Goal: Transaction & Acquisition: Purchase product/service

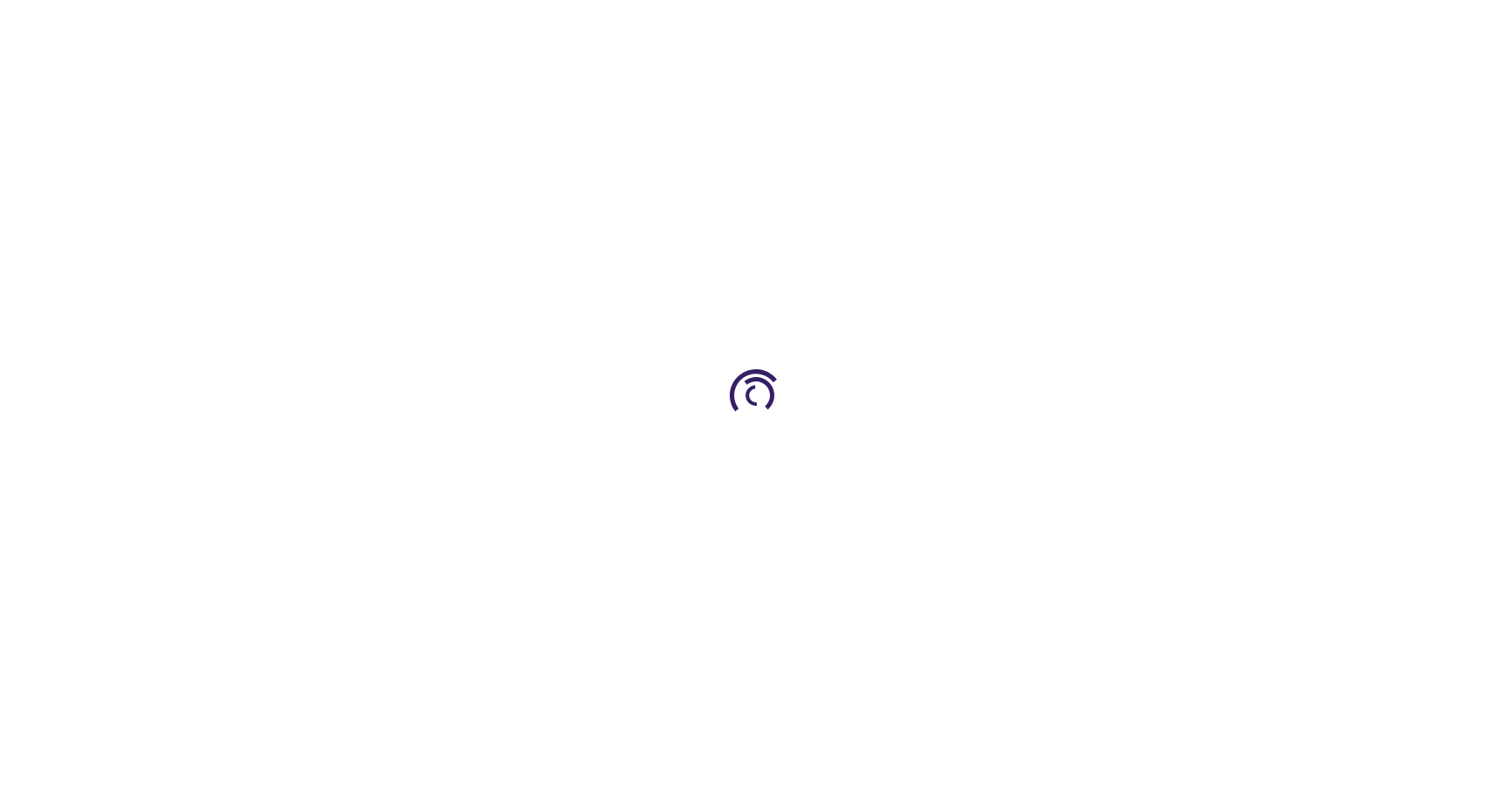
type input "0"
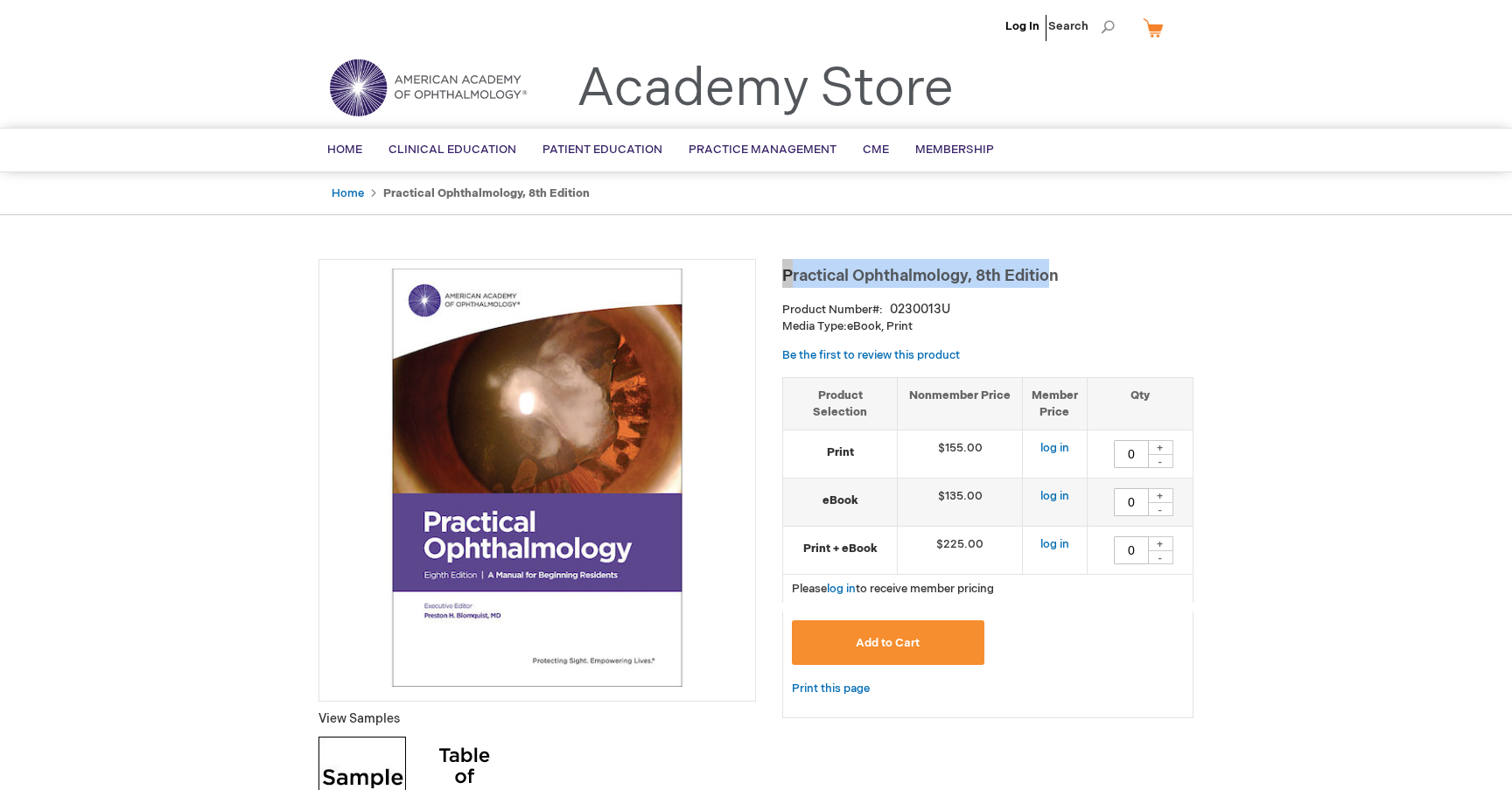
drag, startPoint x: 1071, startPoint y: 273, endPoint x: 781, endPoint y: 276, distance: 290.0
copy span "Practical Ophthalmology, 8th Editio"
drag, startPoint x: 781, startPoint y: 276, endPoint x: 1059, endPoint y: 250, distance: 279.2
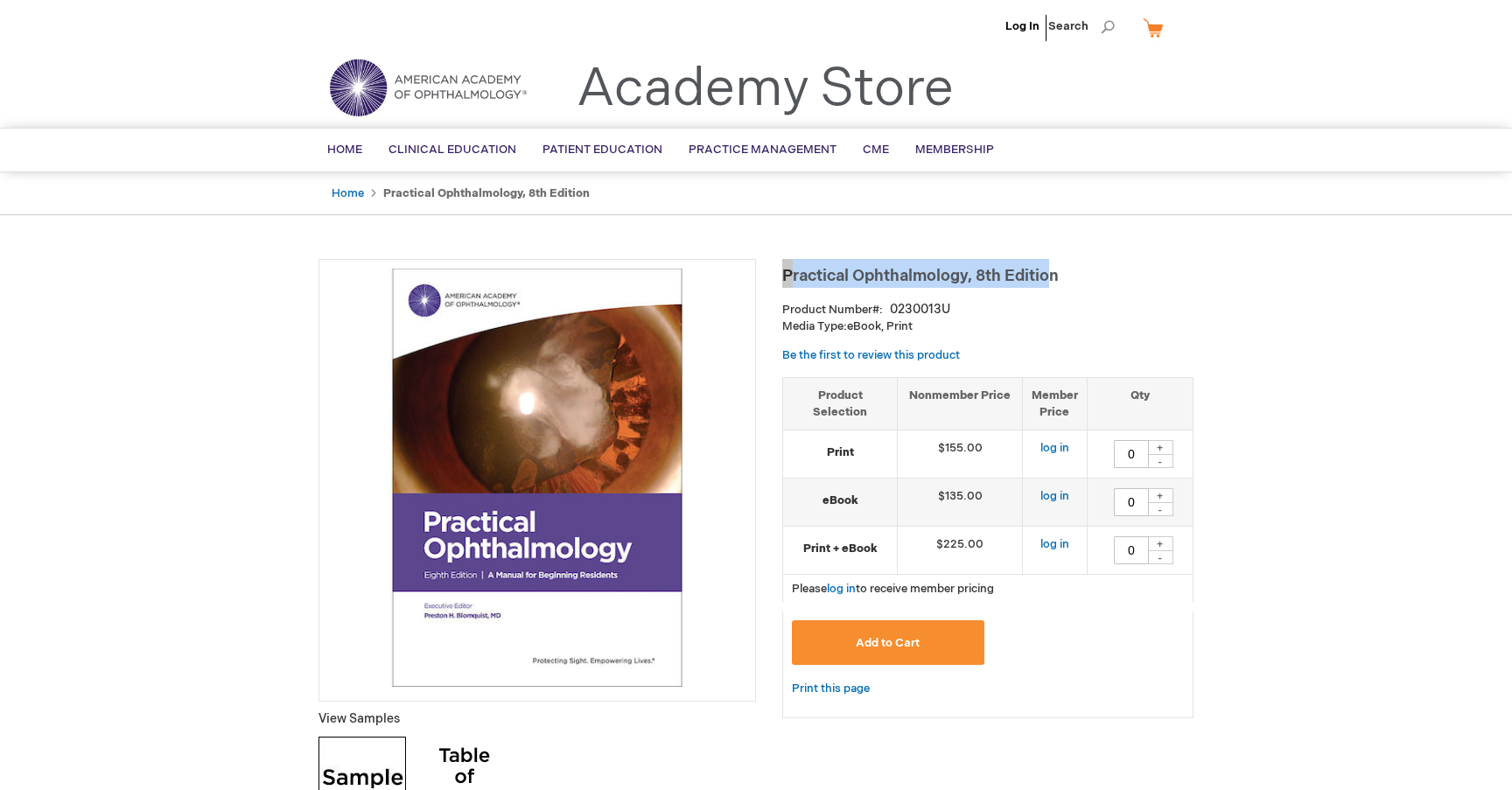
drag, startPoint x: 1063, startPoint y: 274, endPoint x: 777, endPoint y: 275, distance: 286.0
click at [789, 274] on h1 "Practical Ophthalmology, 8th Edition" at bounding box center [988, 273] width 412 height 29
drag, startPoint x: 776, startPoint y: 273, endPoint x: 1085, endPoint y: 273, distance: 309.0
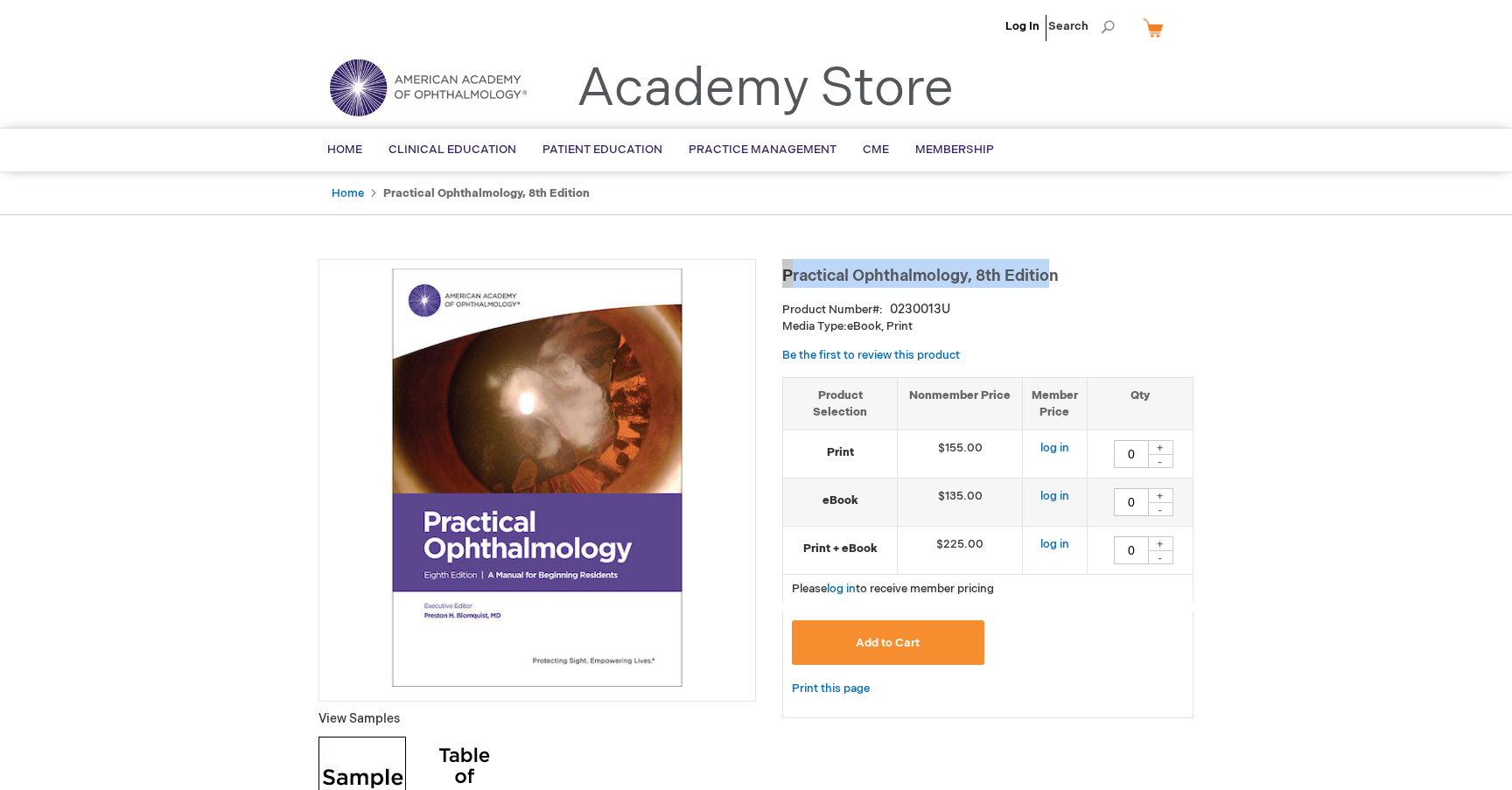
copy span "Practical Ophthalmology, 8th Editio"
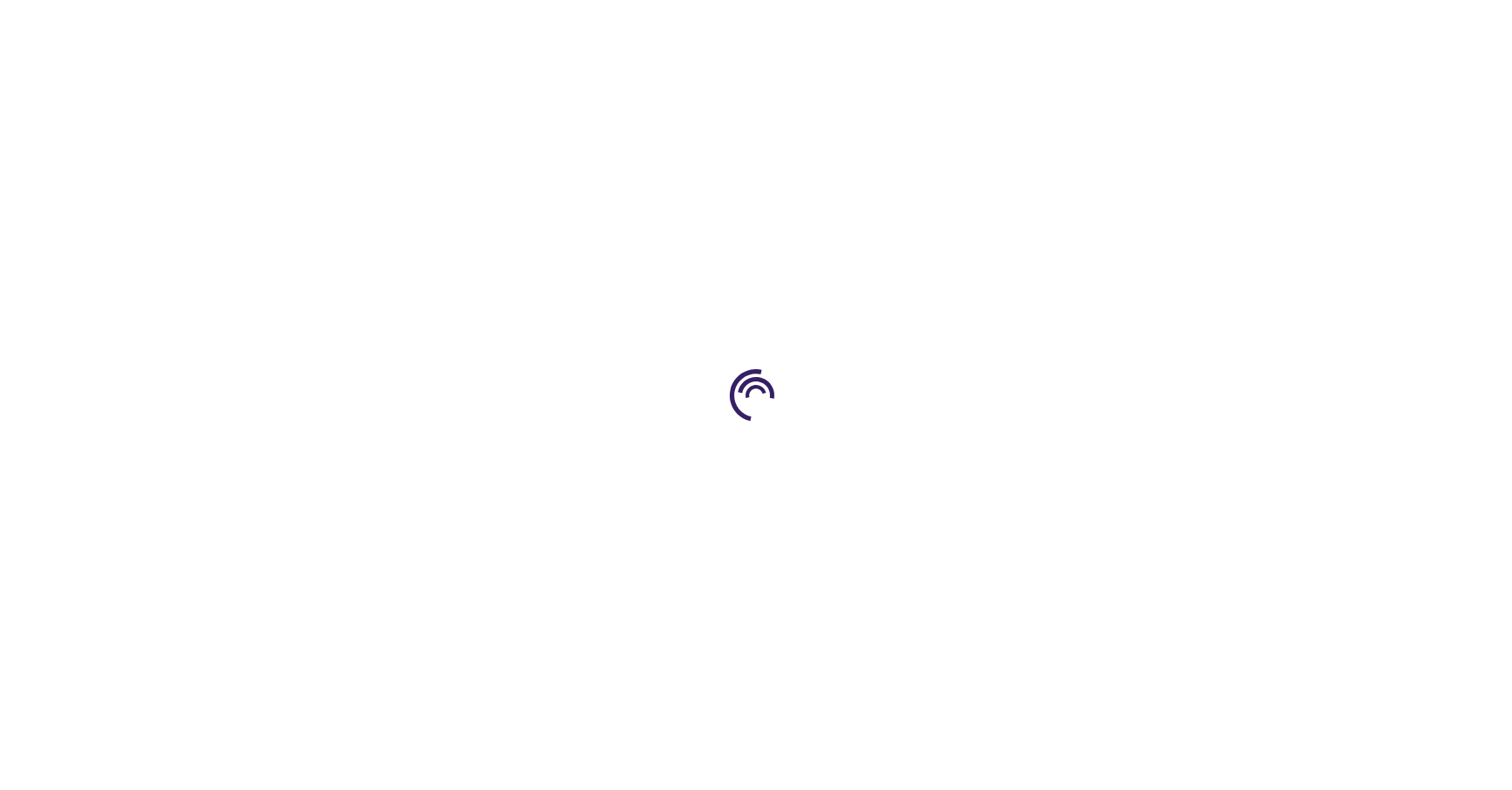
type input "0"
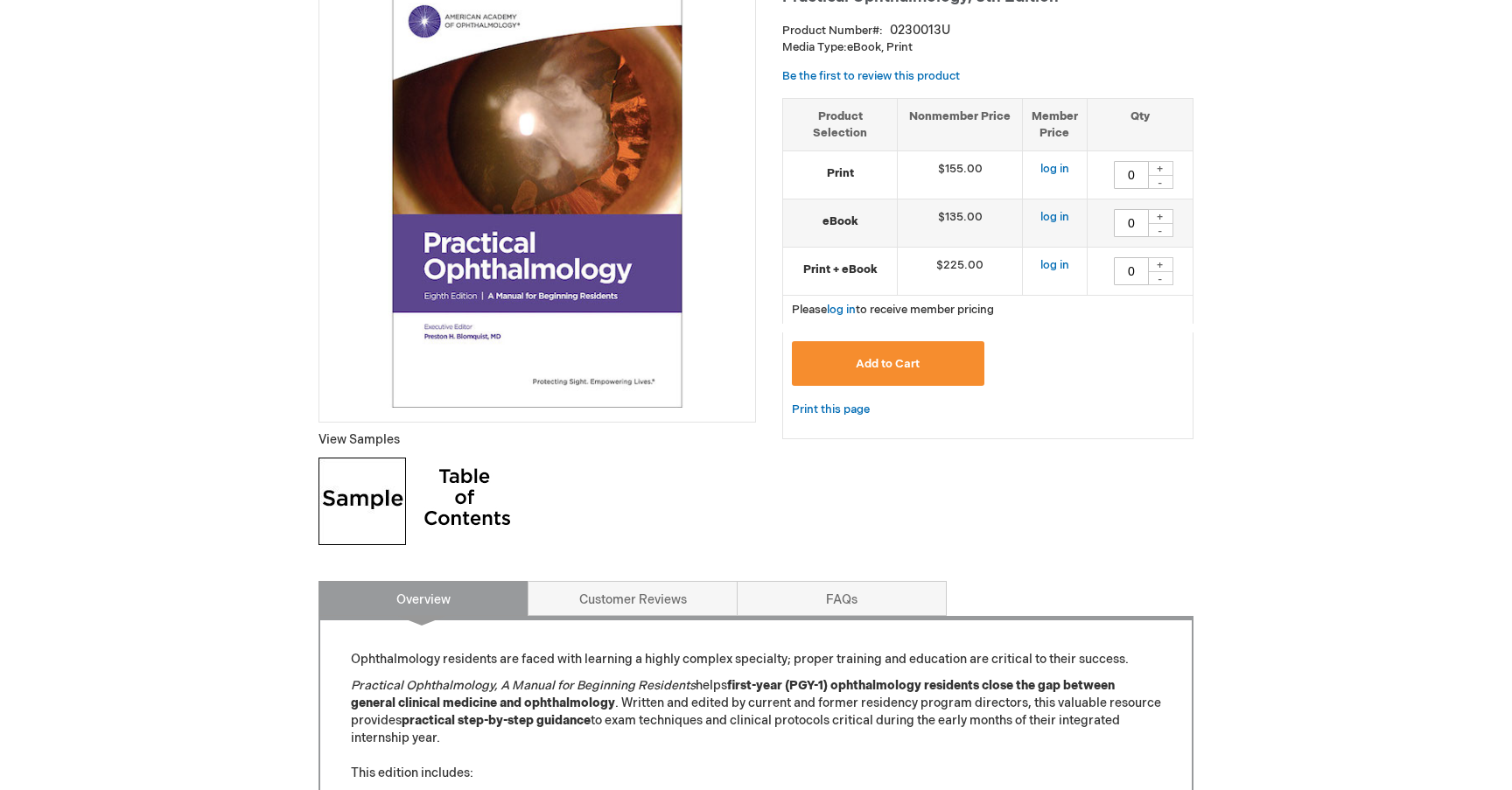
scroll to position [199, 0]
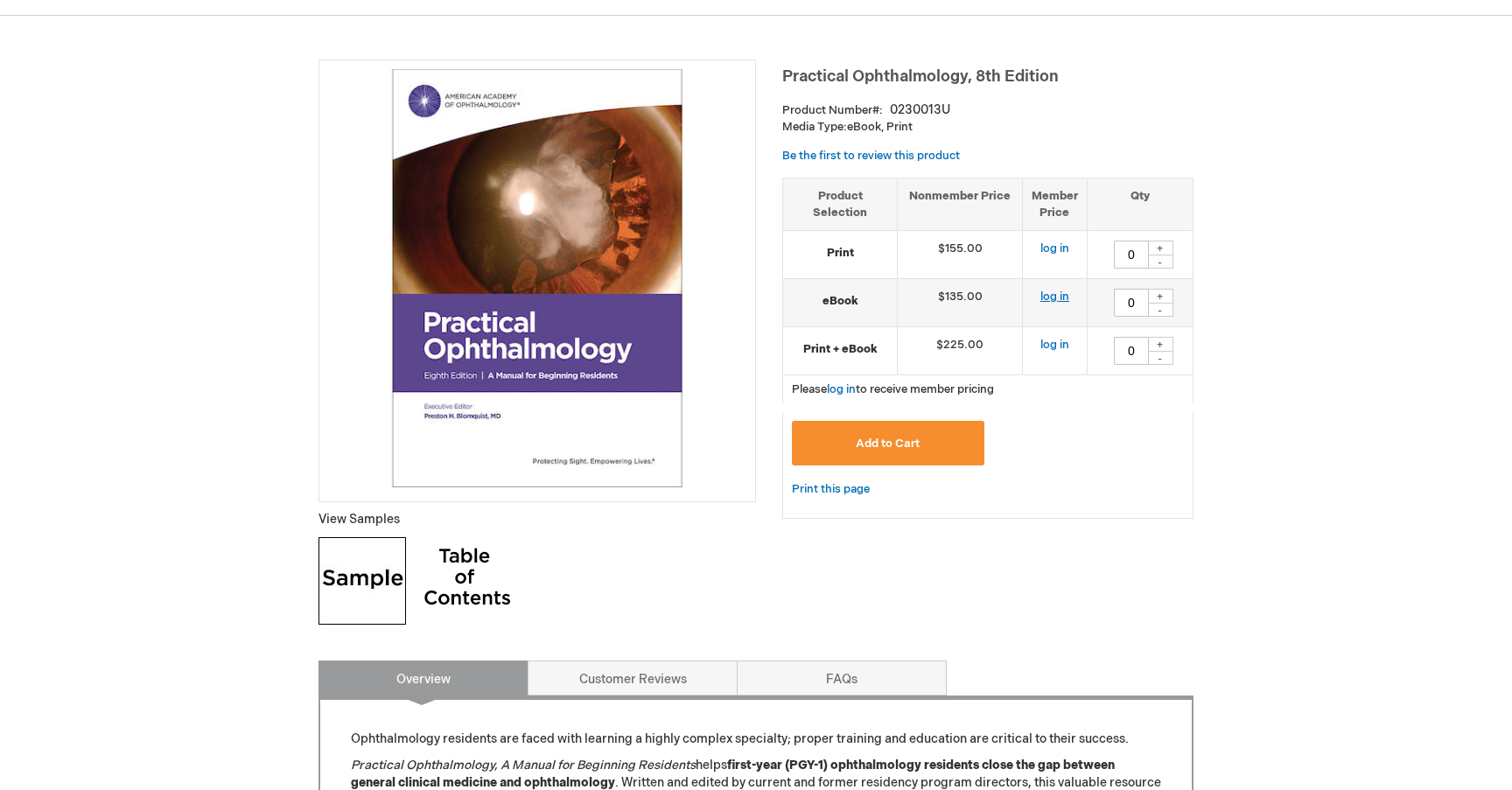
click at [1067, 293] on link "log in" at bounding box center [1055, 296] width 29 height 14
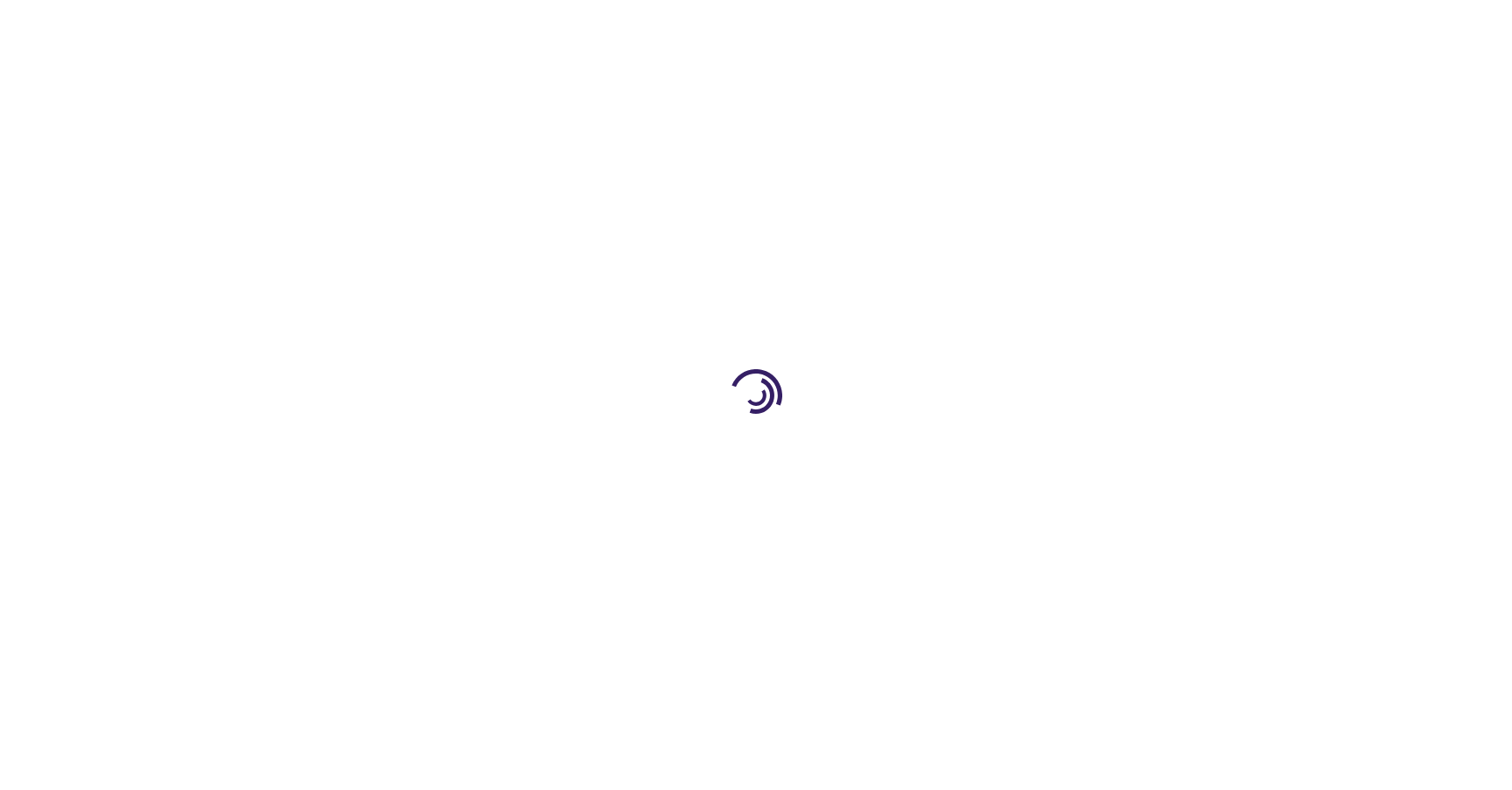
type input "0"
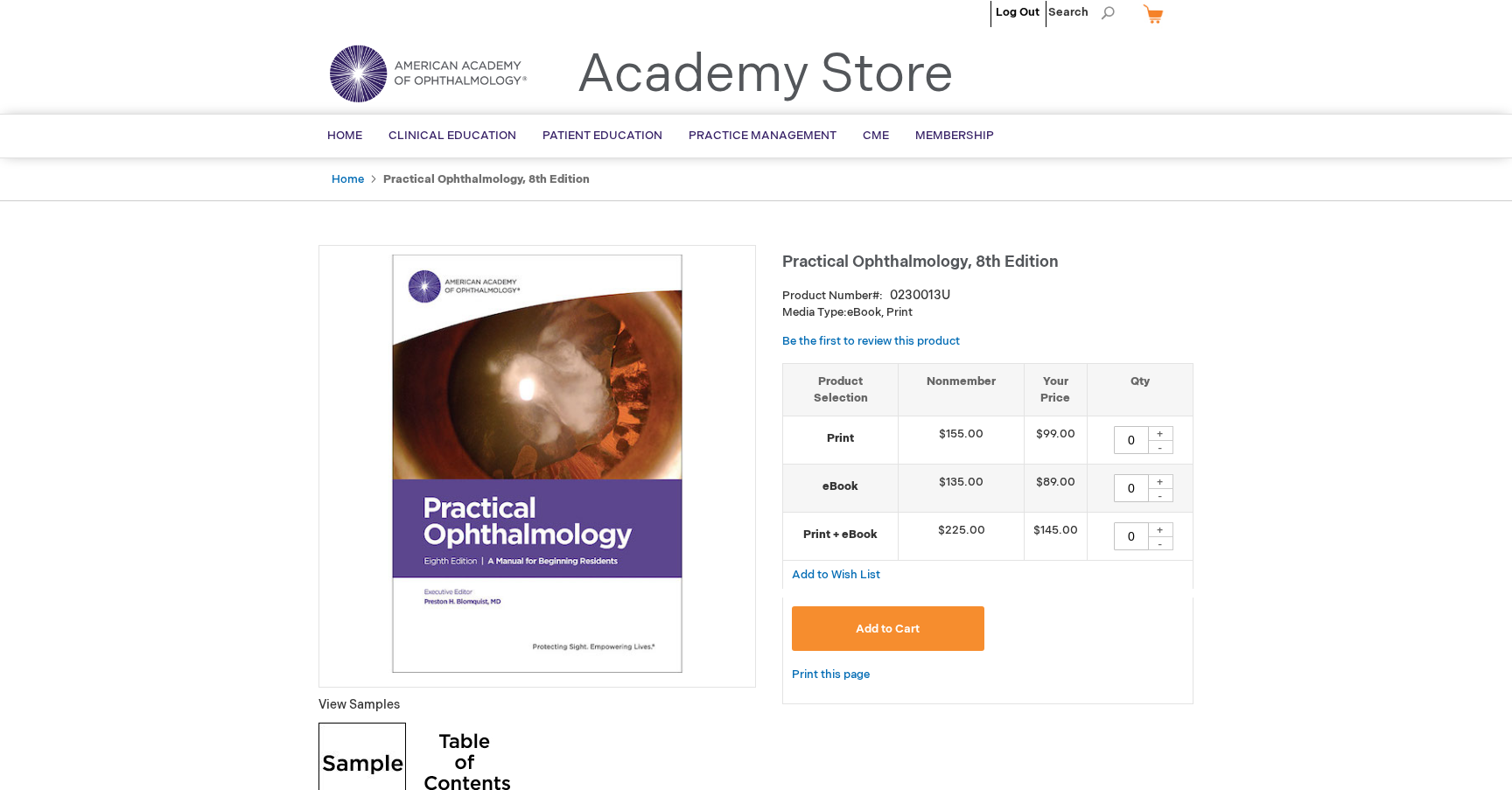
scroll to position [17, 0]
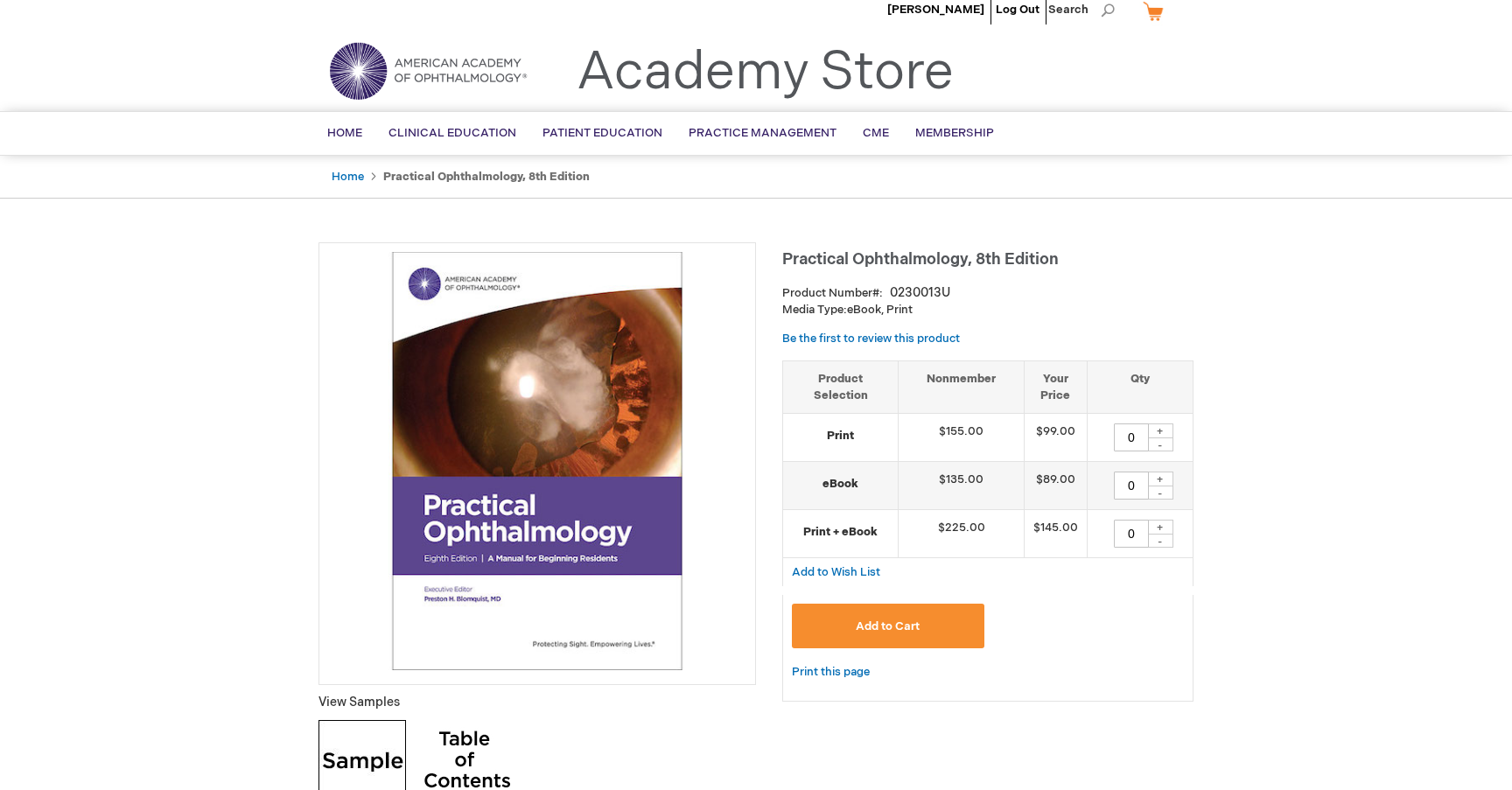
click at [1162, 476] on div "+" at bounding box center [1160, 479] width 27 height 15
type input "1"
click at [956, 623] on button "Add to Cart" at bounding box center [888, 625] width 193 height 44
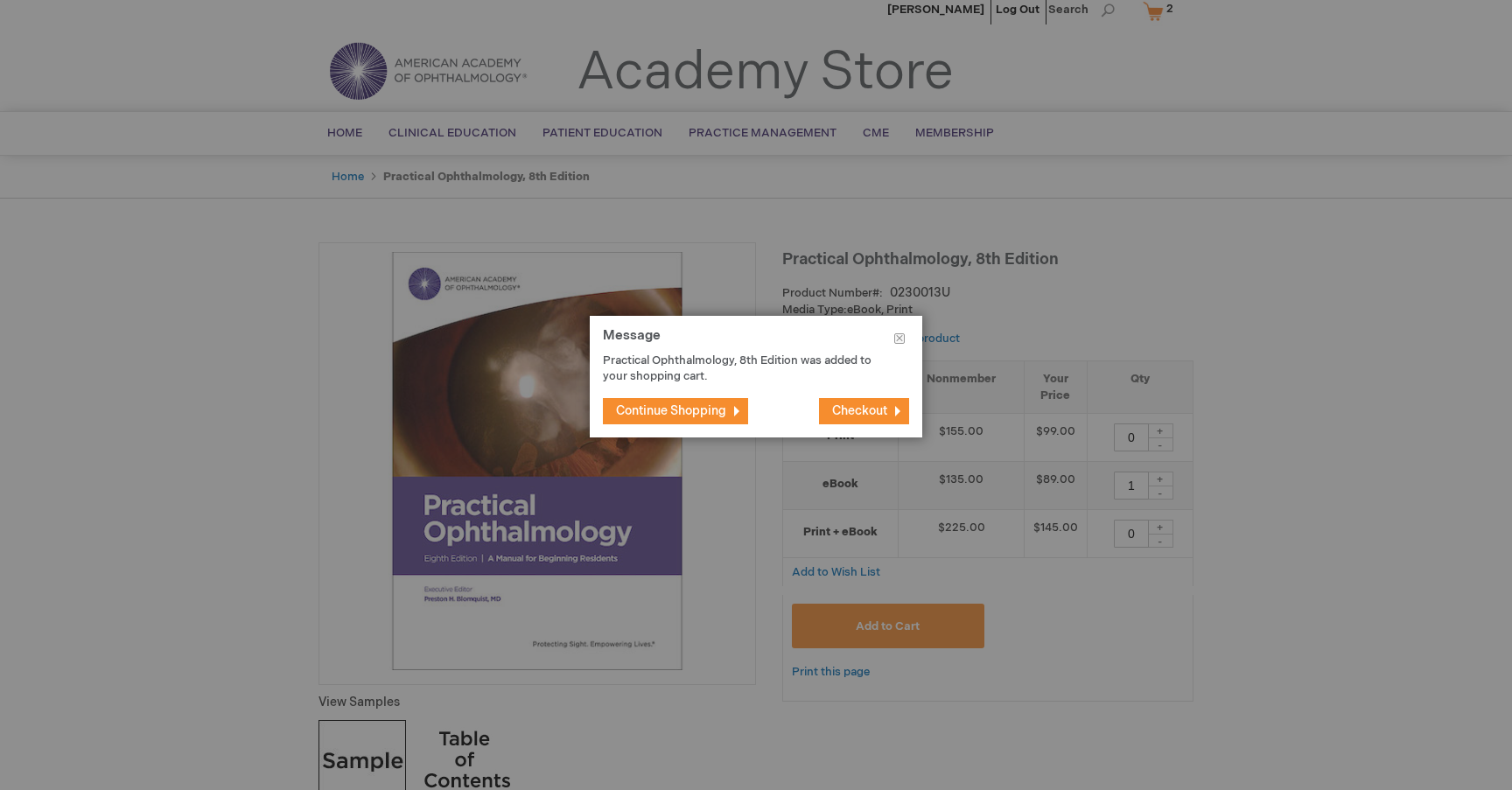
click at [732, 411] on button "Continue Shopping" at bounding box center [676, 411] width 145 height 27
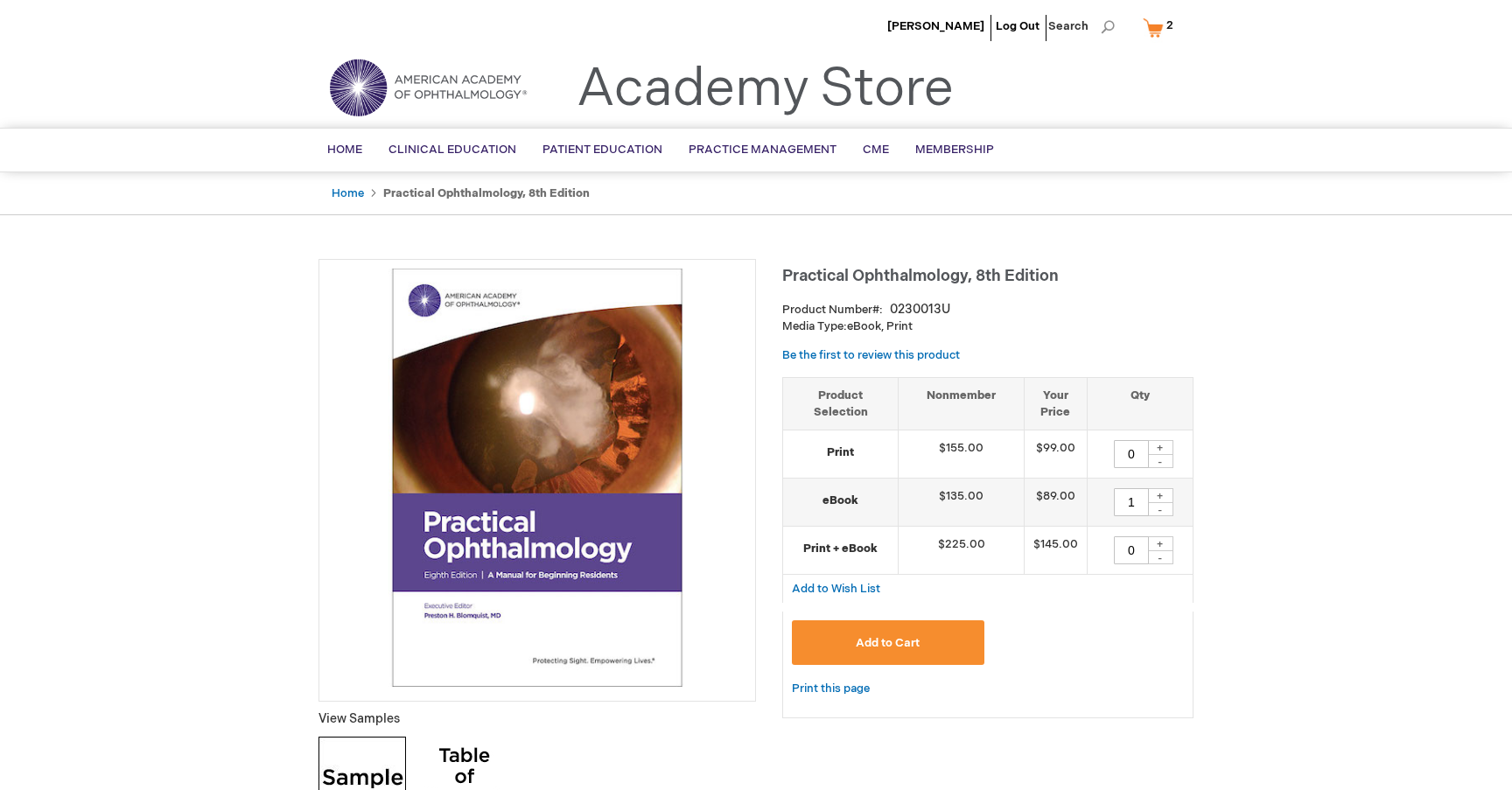
scroll to position [0, 0]
click at [1156, 33] on link "My Cart 2 2 items" at bounding box center [1162, 27] width 45 height 31
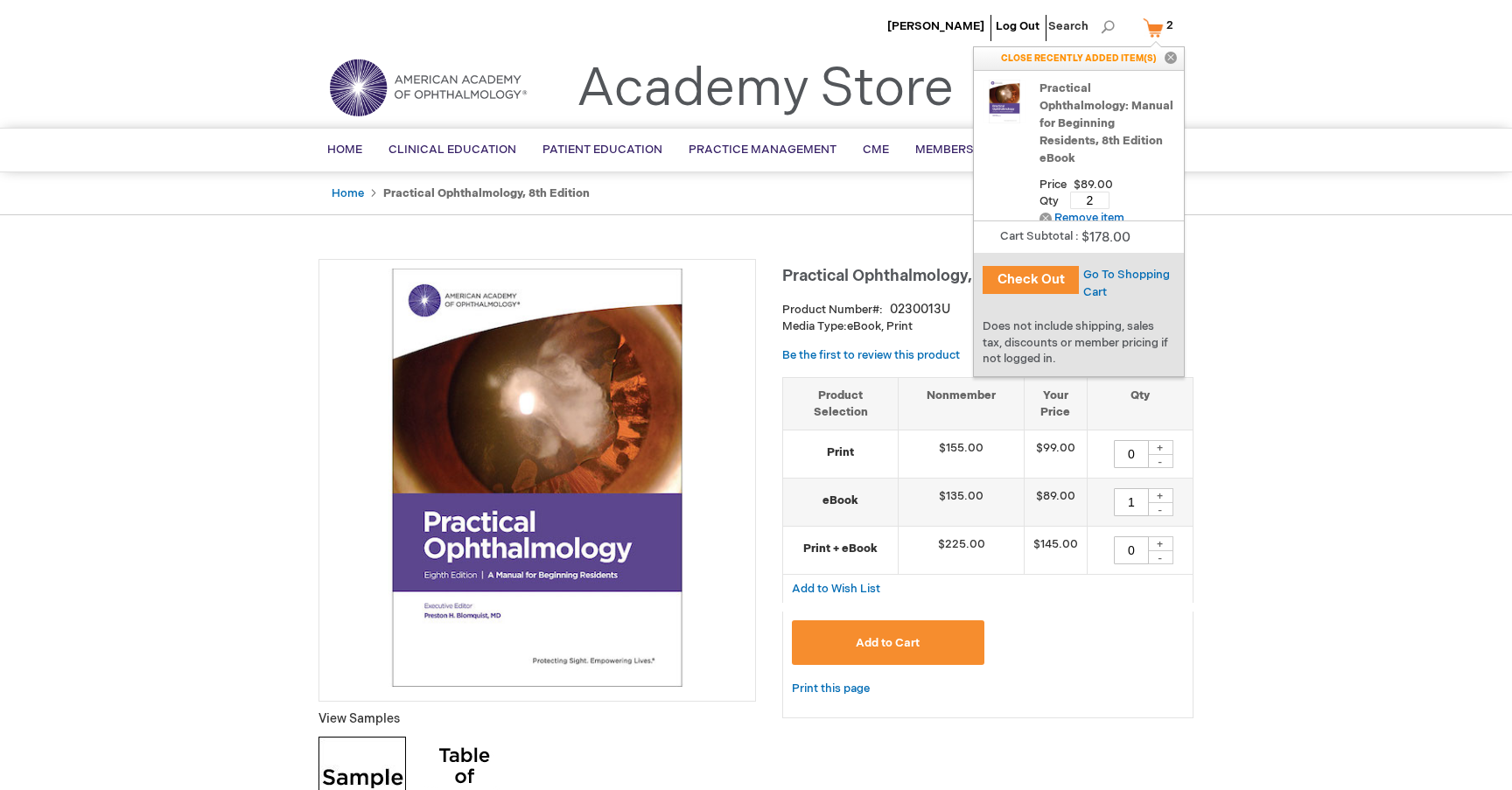
click at [1092, 192] on input "2" at bounding box center [1090, 200] width 40 height 18
type input "1"
click at [1150, 202] on div "Practical Ophthalmology: Manual for Beginning Residents, 8th Edition eBook Pric…" at bounding box center [1078, 155] width 193 height 150
click at [1150, 194] on span "Update" at bounding box center [1145, 200] width 40 height 14
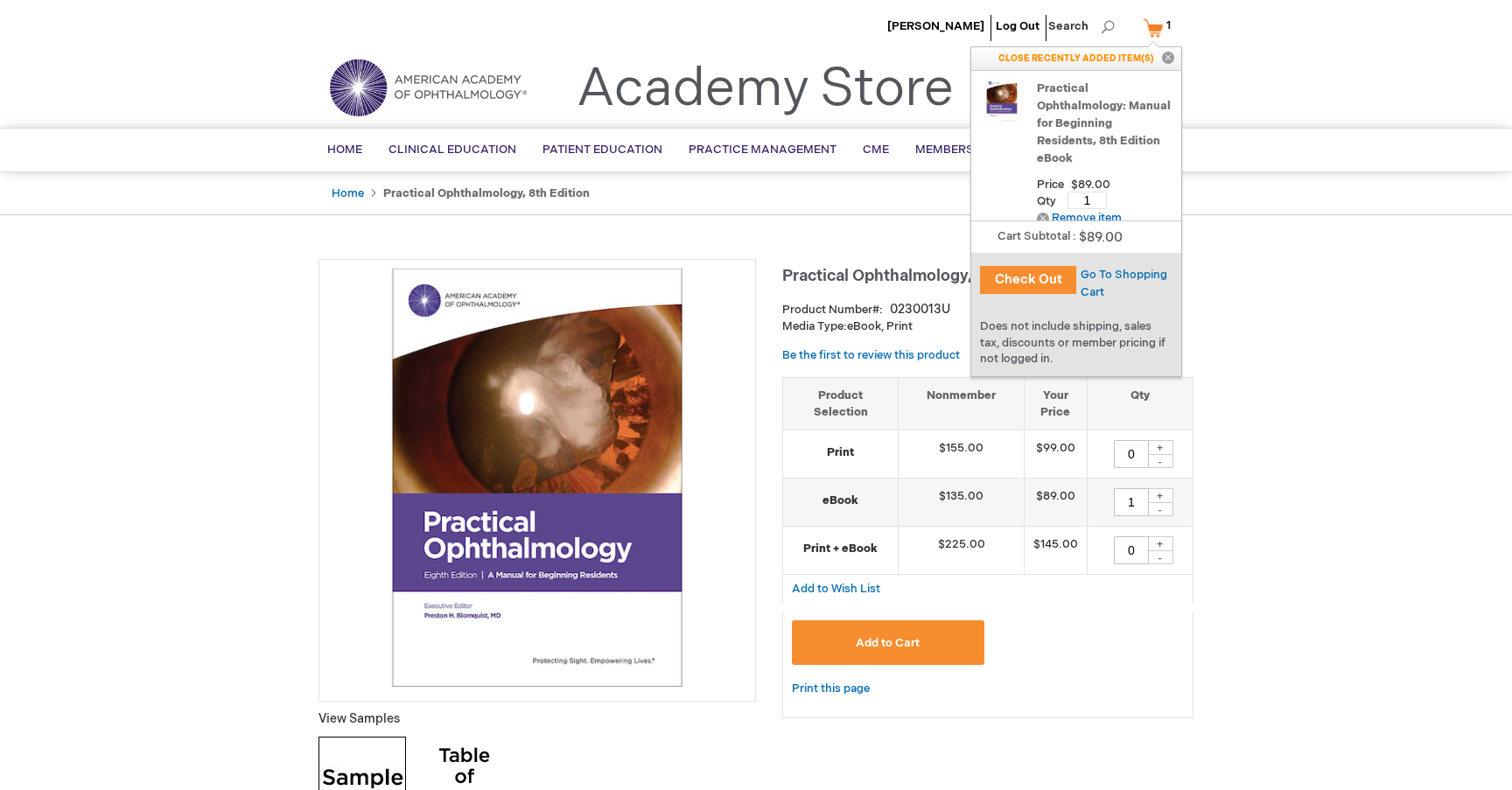
click at [1057, 280] on button "Check Out" at bounding box center [1028, 279] width 96 height 28
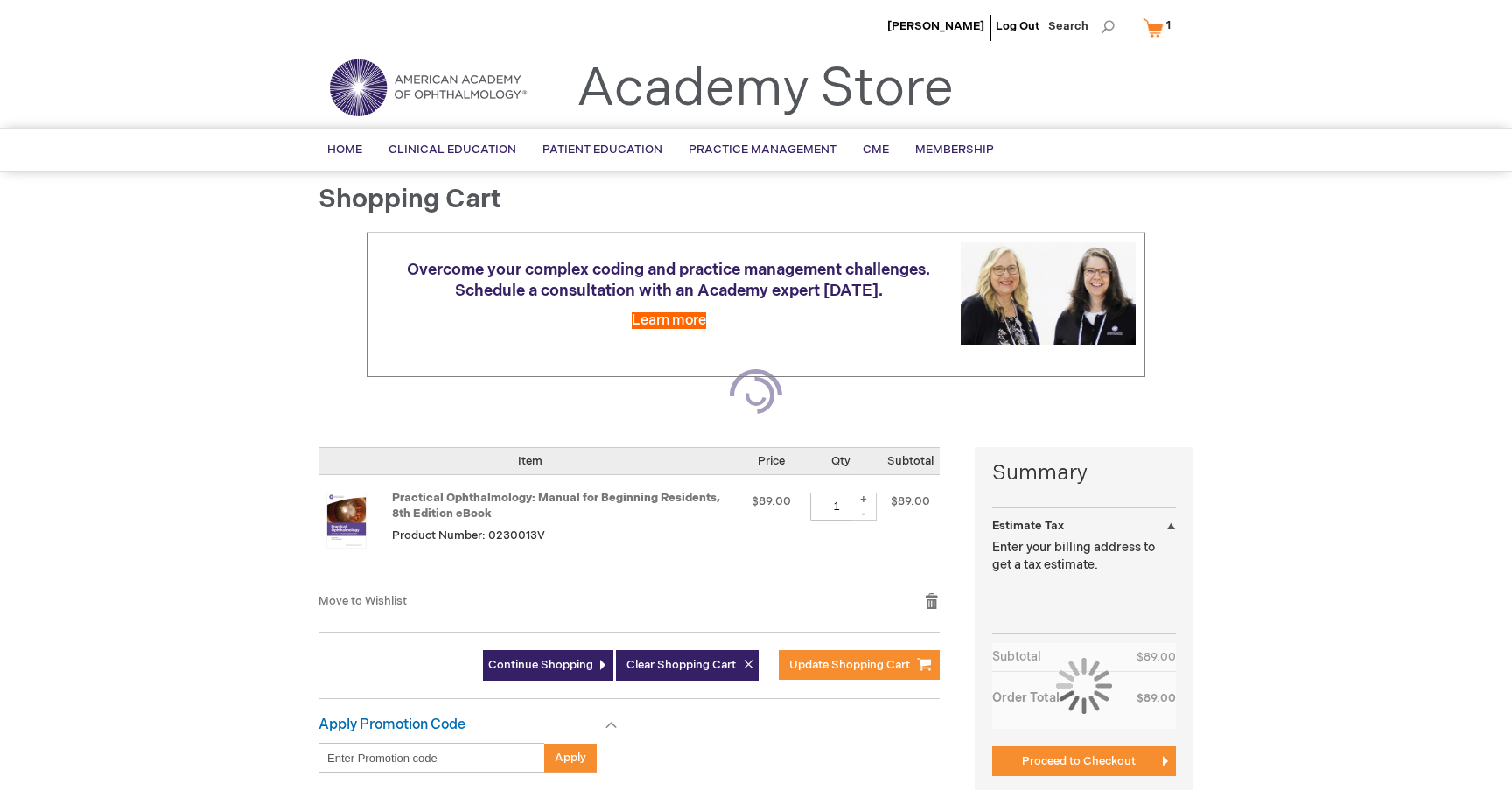
select select "US"
select select "23"
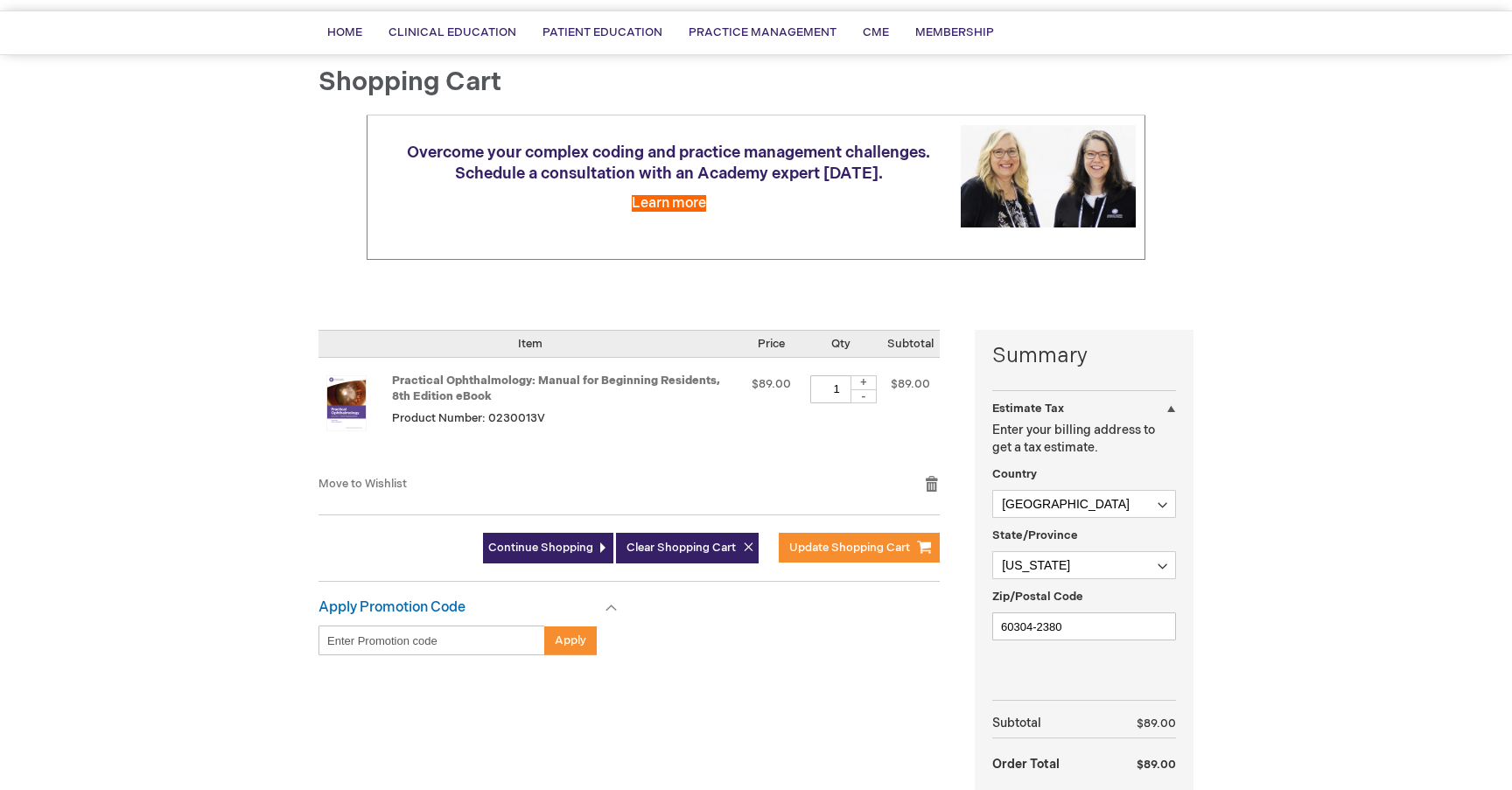
scroll to position [234, 0]
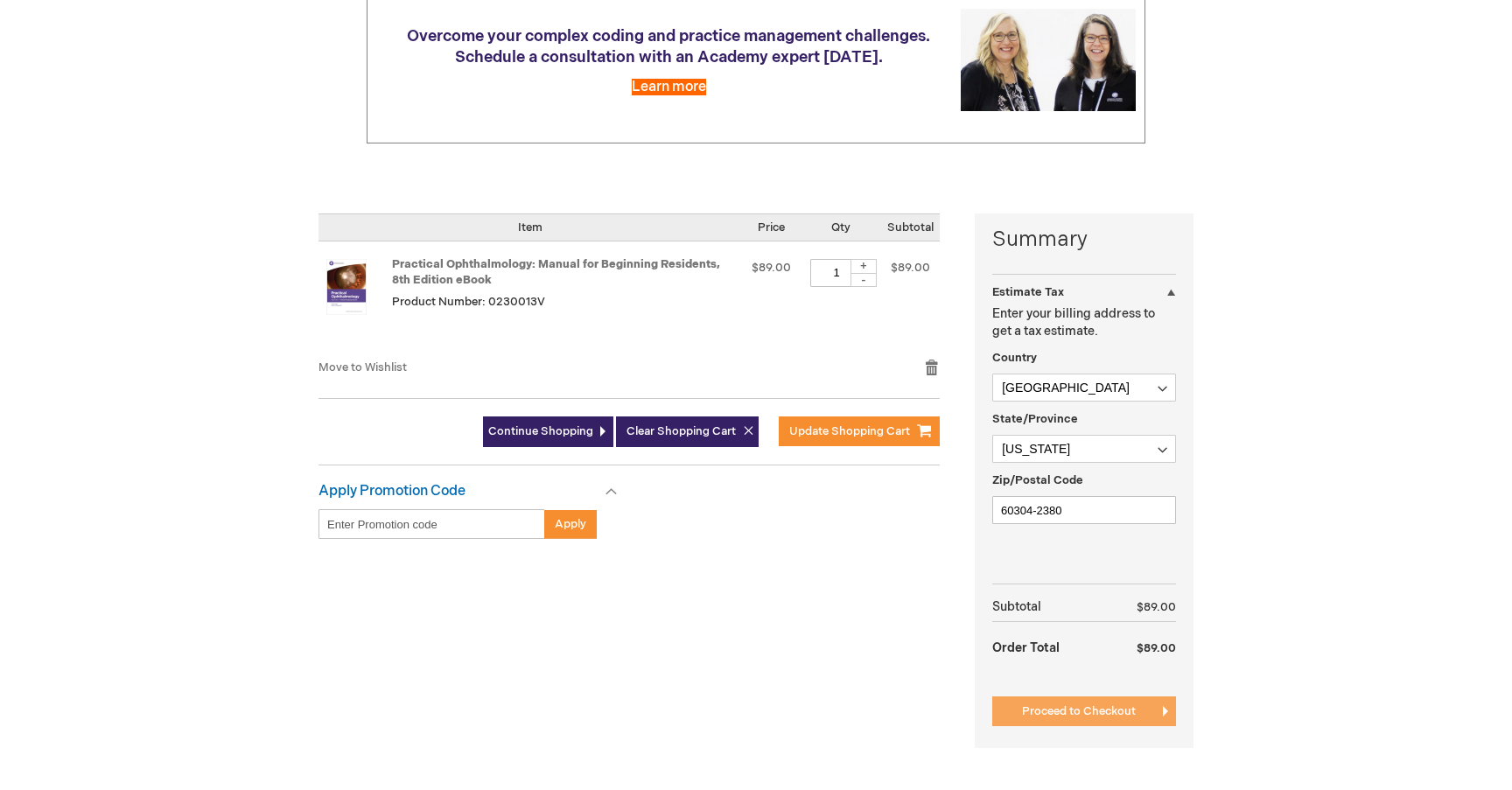
click at [1106, 721] on button "Proceed to Checkout" at bounding box center [1084, 711] width 184 height 30
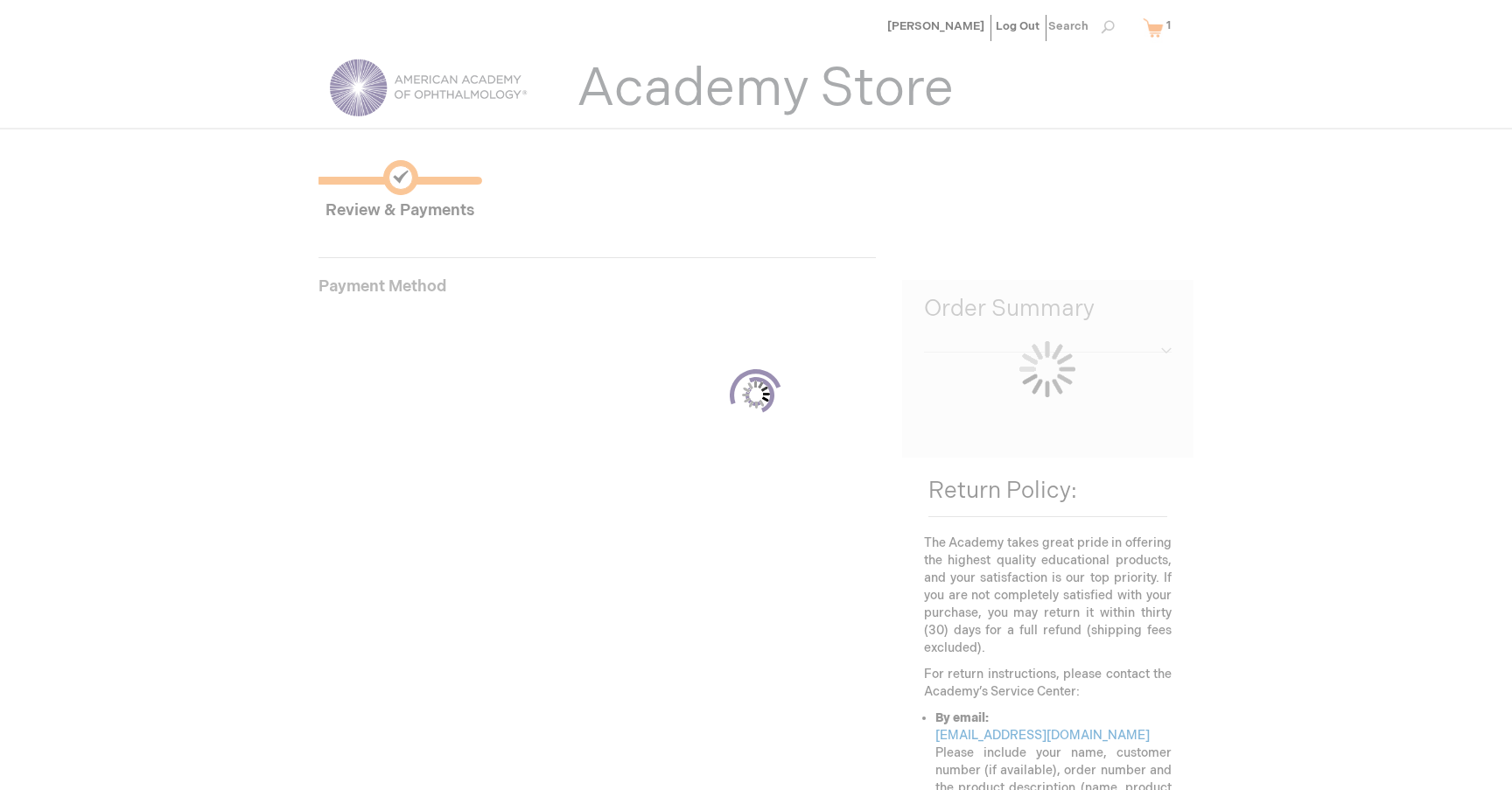
scroll to position [160, 0]
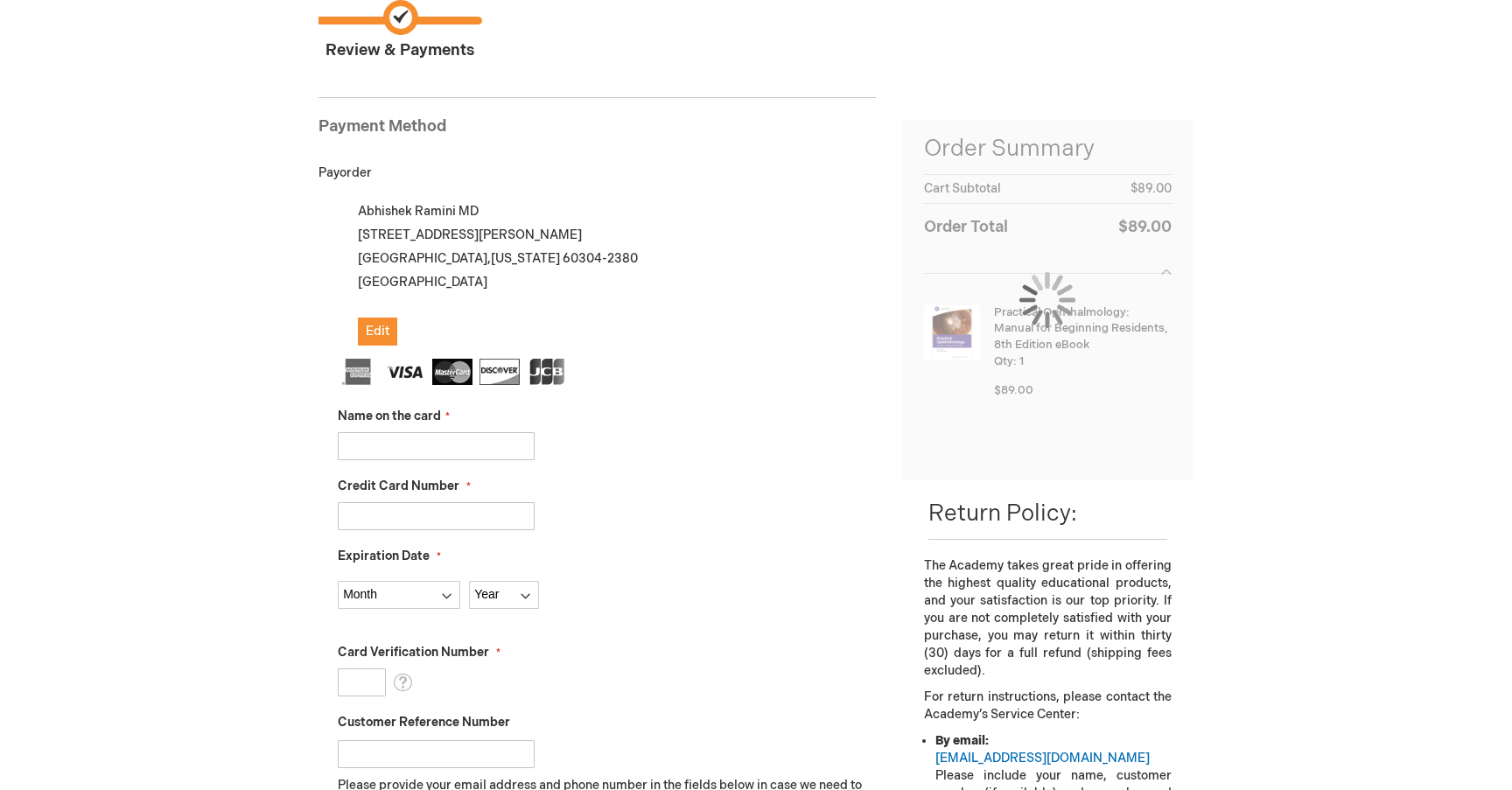
click at [490, 457] on input "Name on the card" at bounding box center [436, 446] width 197 height 28
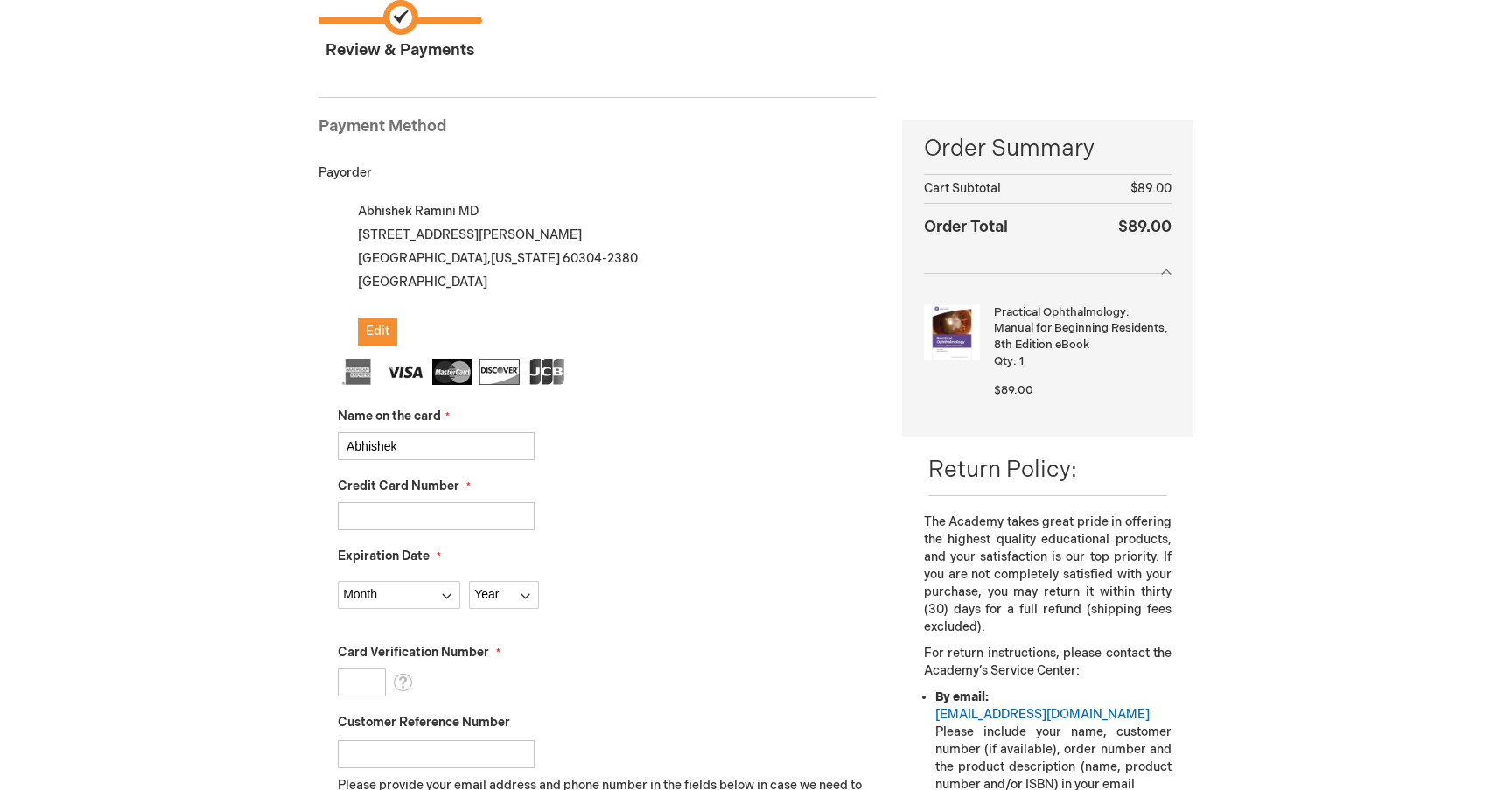
click at [502, 452] on input "Abhishek" at bounding box center [436, 446] width 197 height 28
type input "[PERSON_NAME]"
type input "373918836901001"
select select "1"
select select "2030"
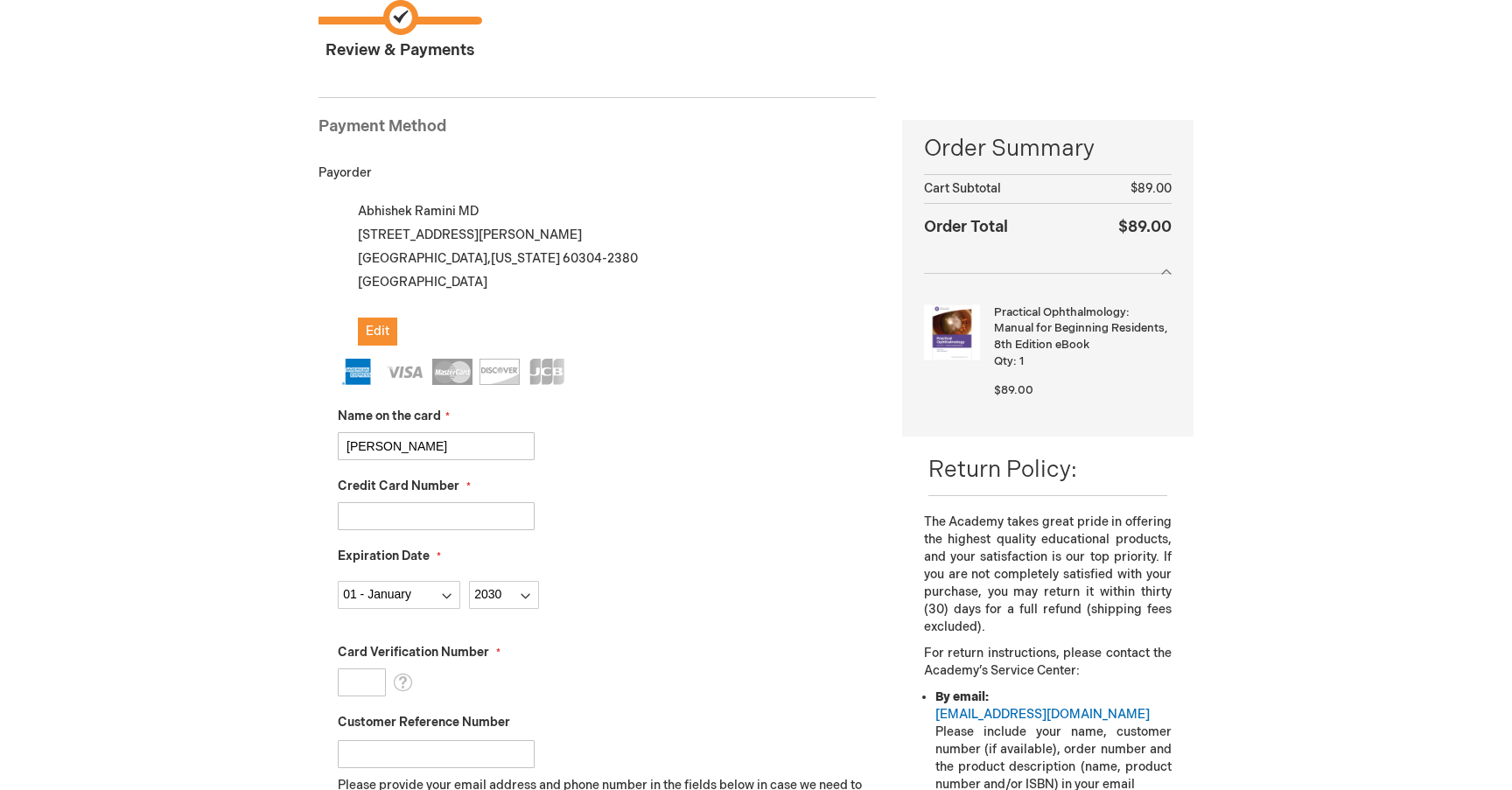
type input "1479"
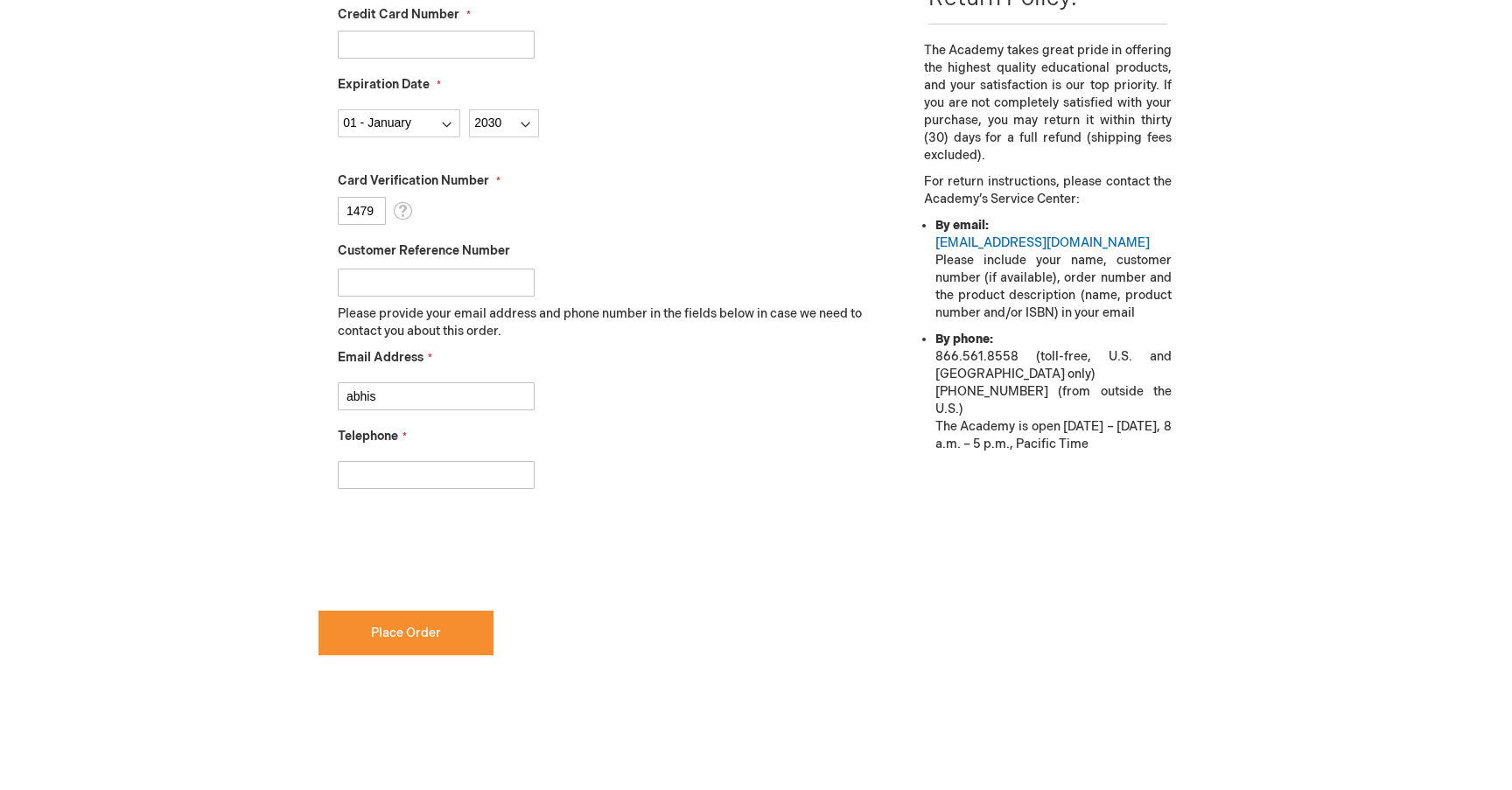
type input "abhish"
type input "abhishek.ramini97@gmail.com"
type input "5106767092"
click at [731, 464] on div "5106767092" at bounding box center [606, 470] width 538 height 37
checkbox input "true"
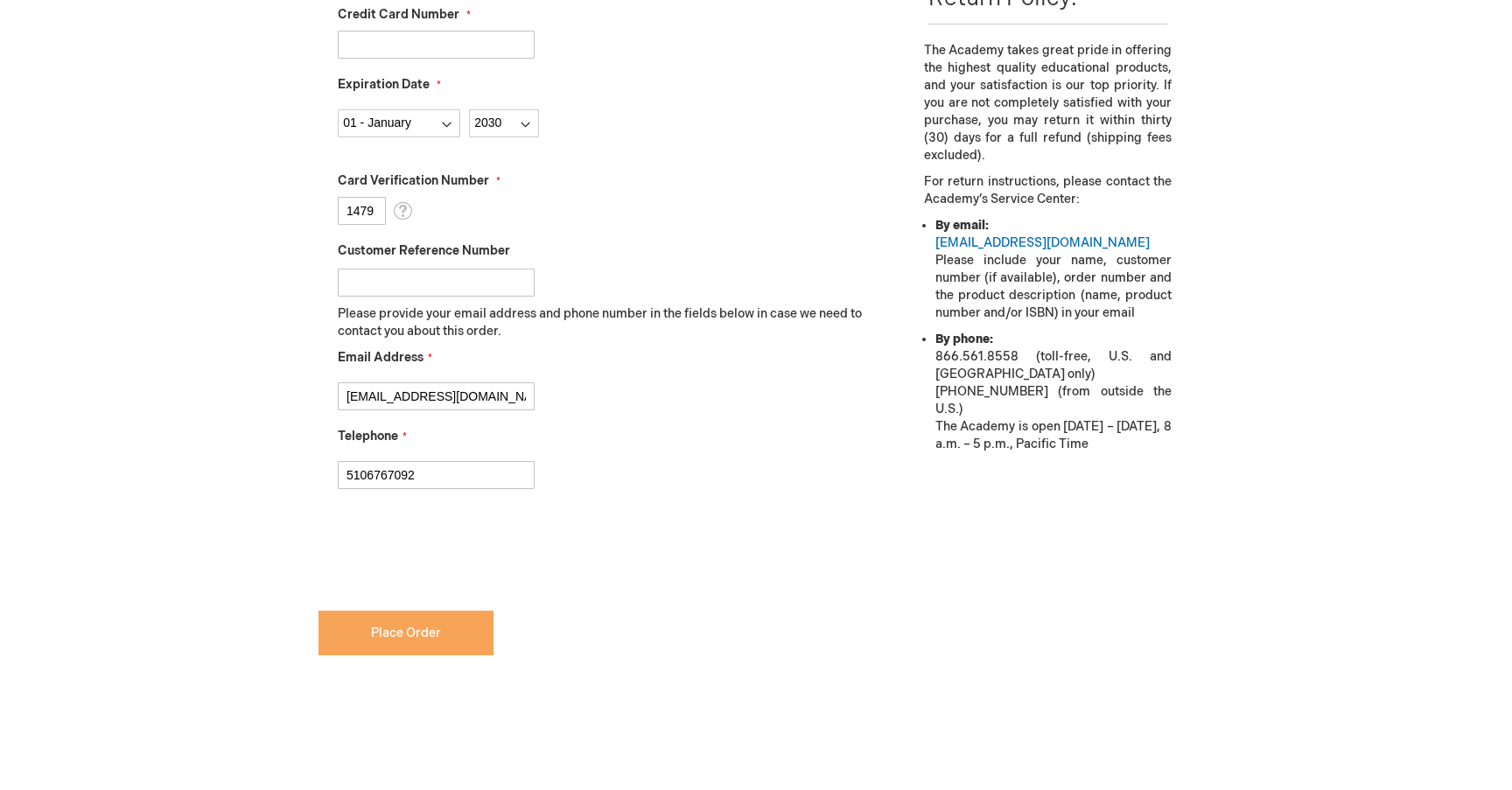
click at [473, 642] on button "Place Order" at bounding box center [406, 633] width 175 height 44
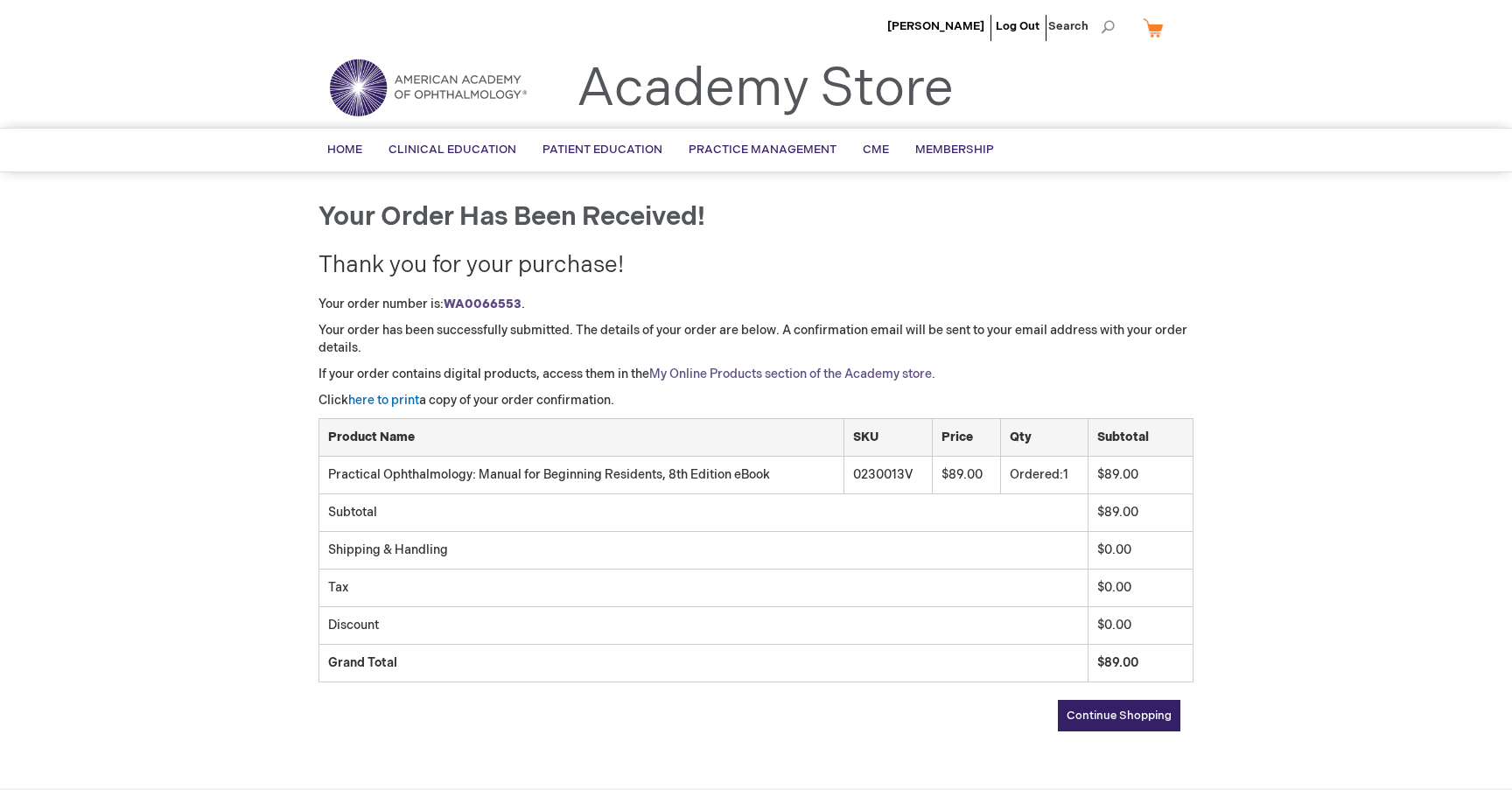
click at [738, 378] on link "My Online Products section of the Academy store." at bounding box center [793, 373] width 286 height 15
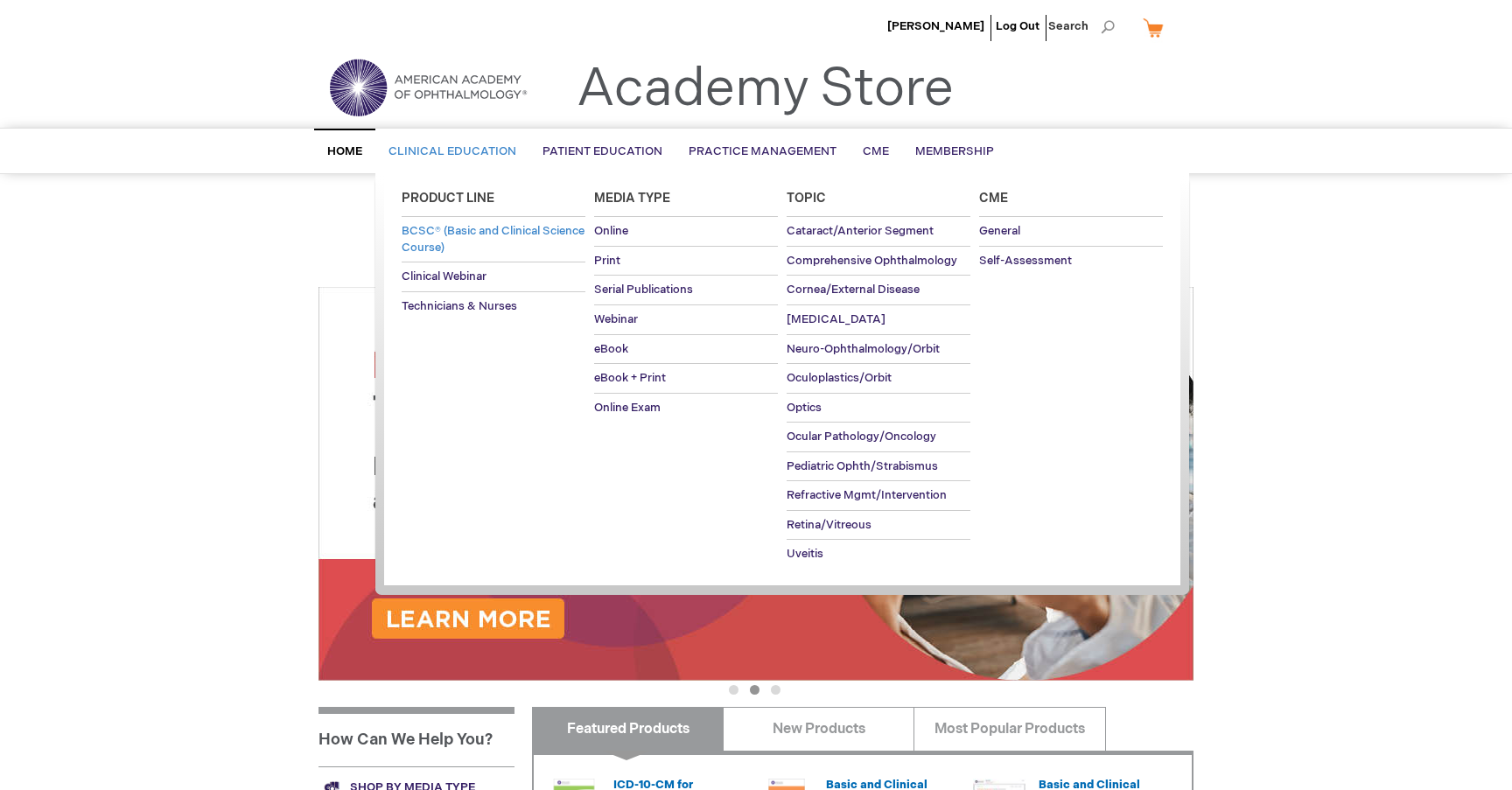
click at [502, 227] on span "BCSC® (Basic and Clinical Science Course)" at bounding box center [493, 239] width 183 height 31
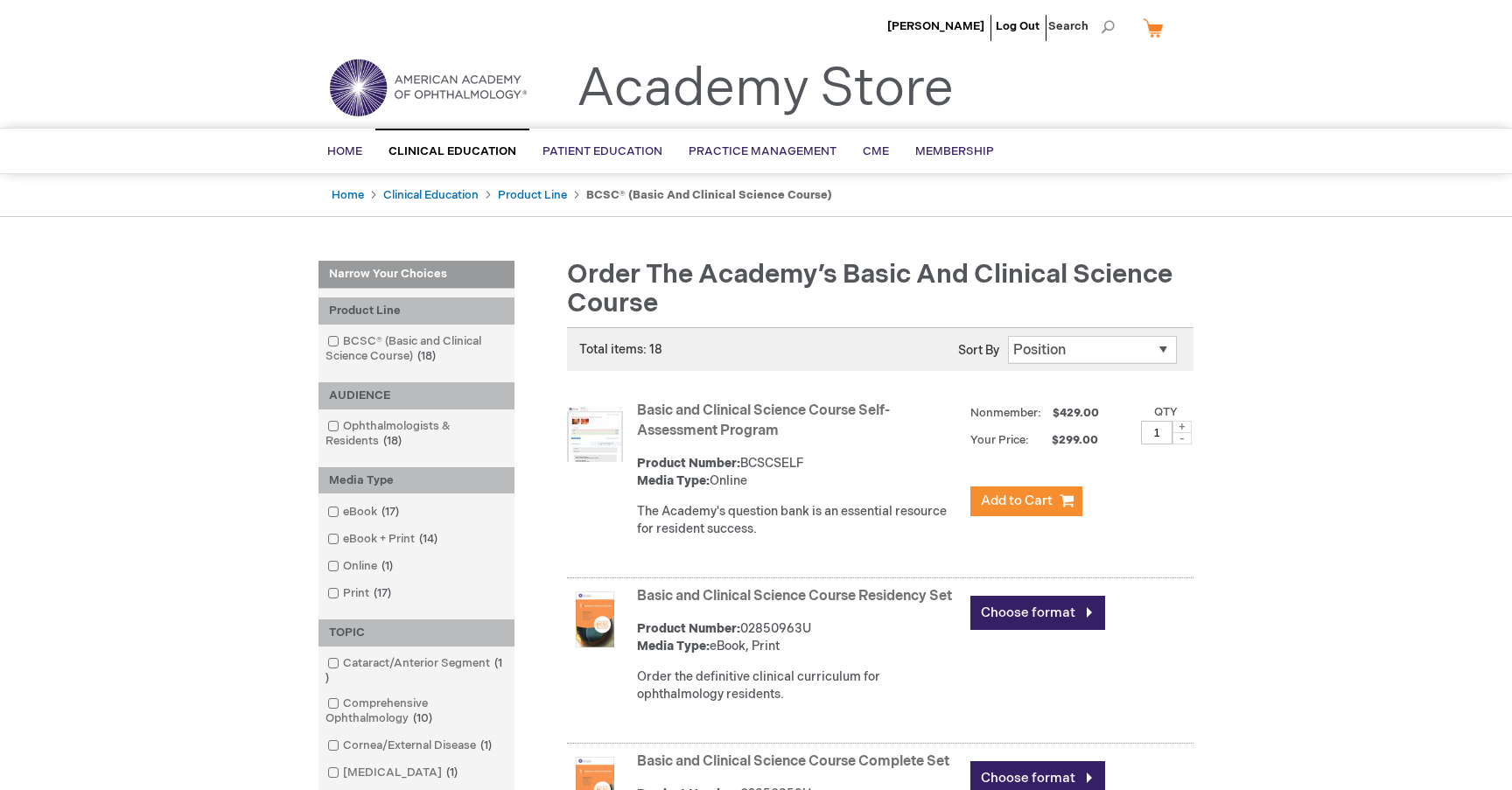
click at [926, 35] on li "[PERSON_NAME]" at bounding box center [935, 26] width 106 height 52
click at [928, 30] on span "[PERSON_NAME]" at bounding box center [936, 26] width 97 height 14
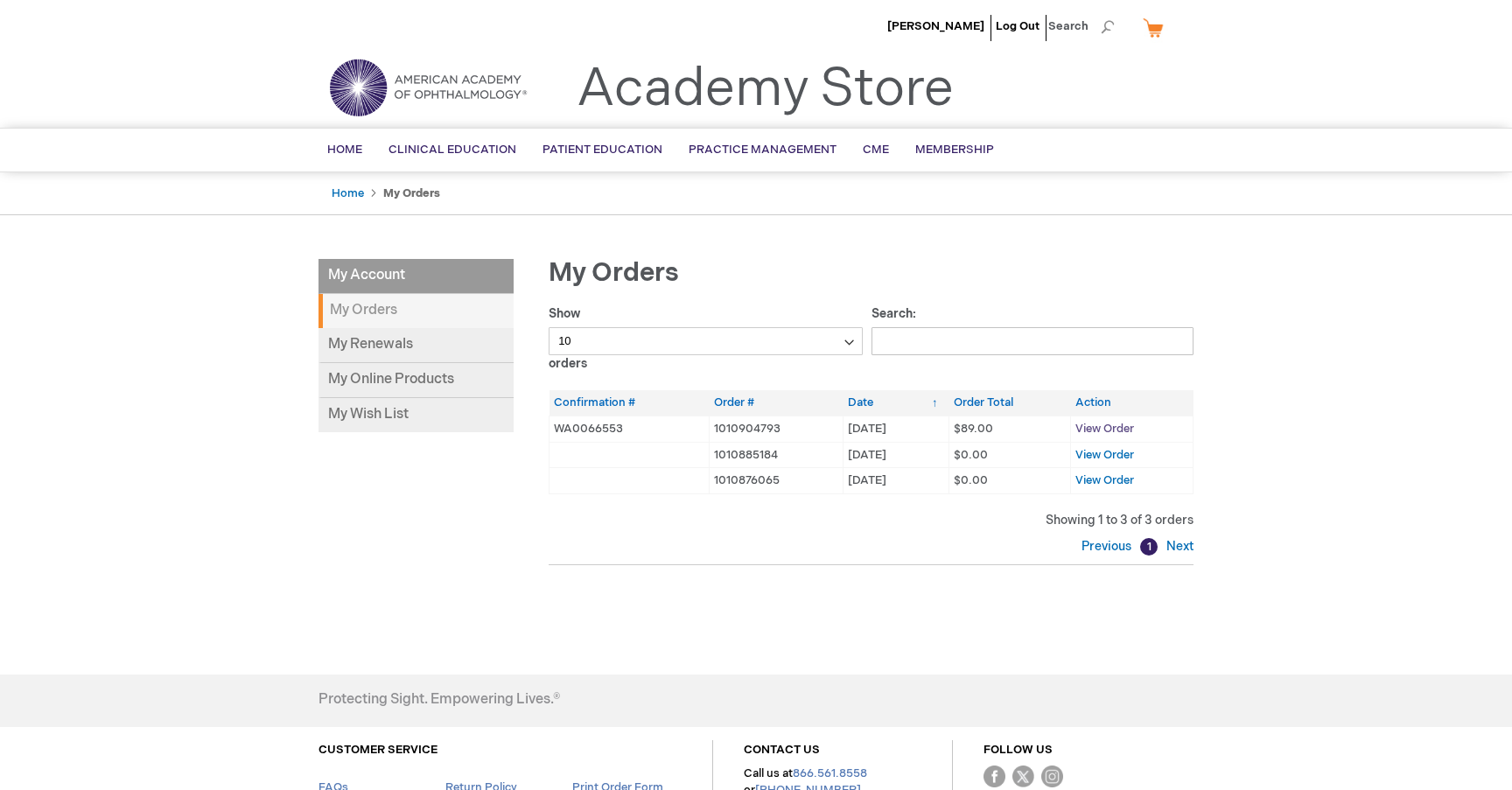
click at [1106, 432] on span "View Order" at bounding box center [1104, 429] width 58 height 14
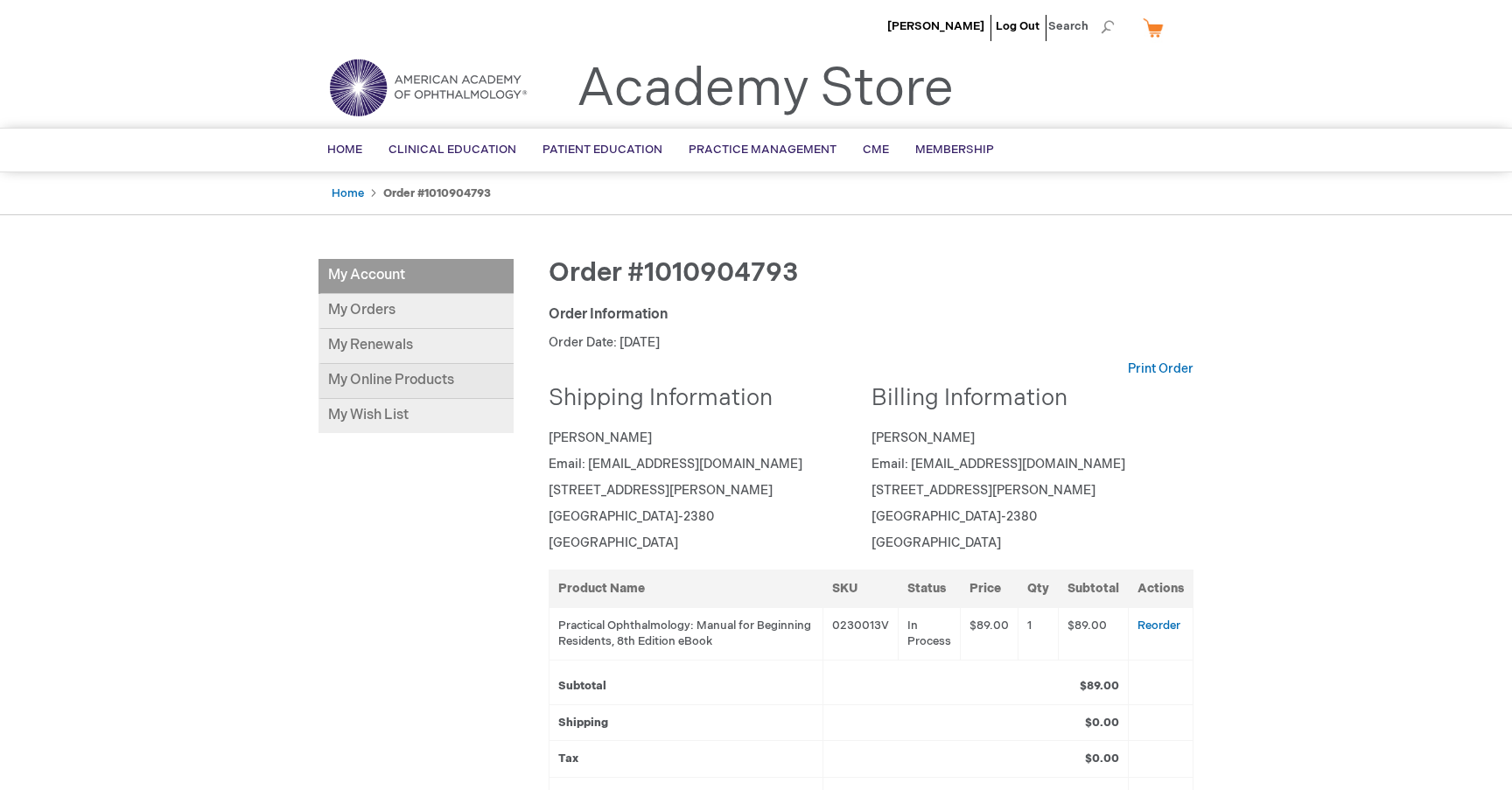
click at [461, 375] on link "My Online Products" at bounding box center [417, 381] width 196 height 35
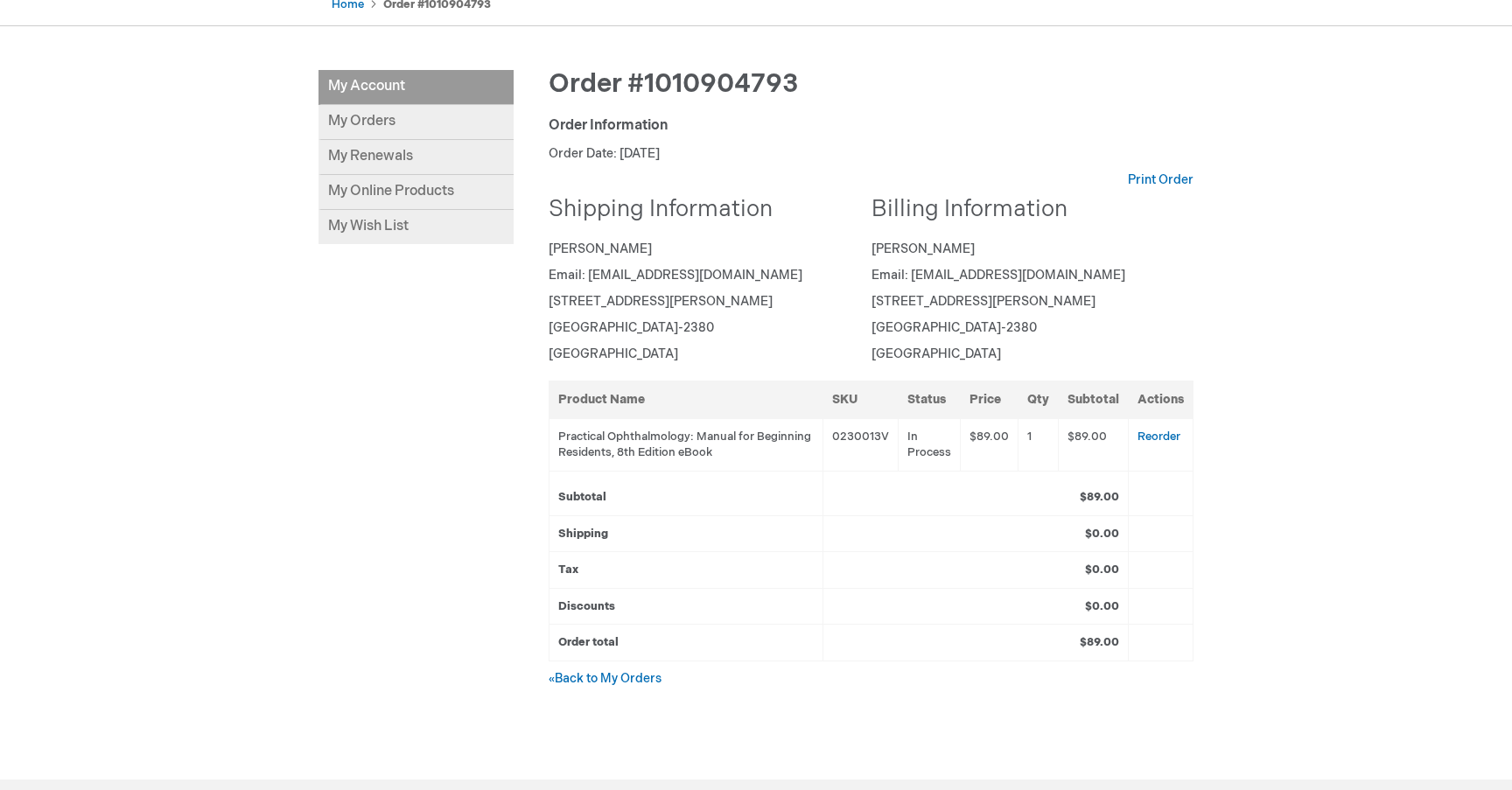
scroll to position [200, 0]
